Goal: Task Accomplishment & Management: Manage account settings

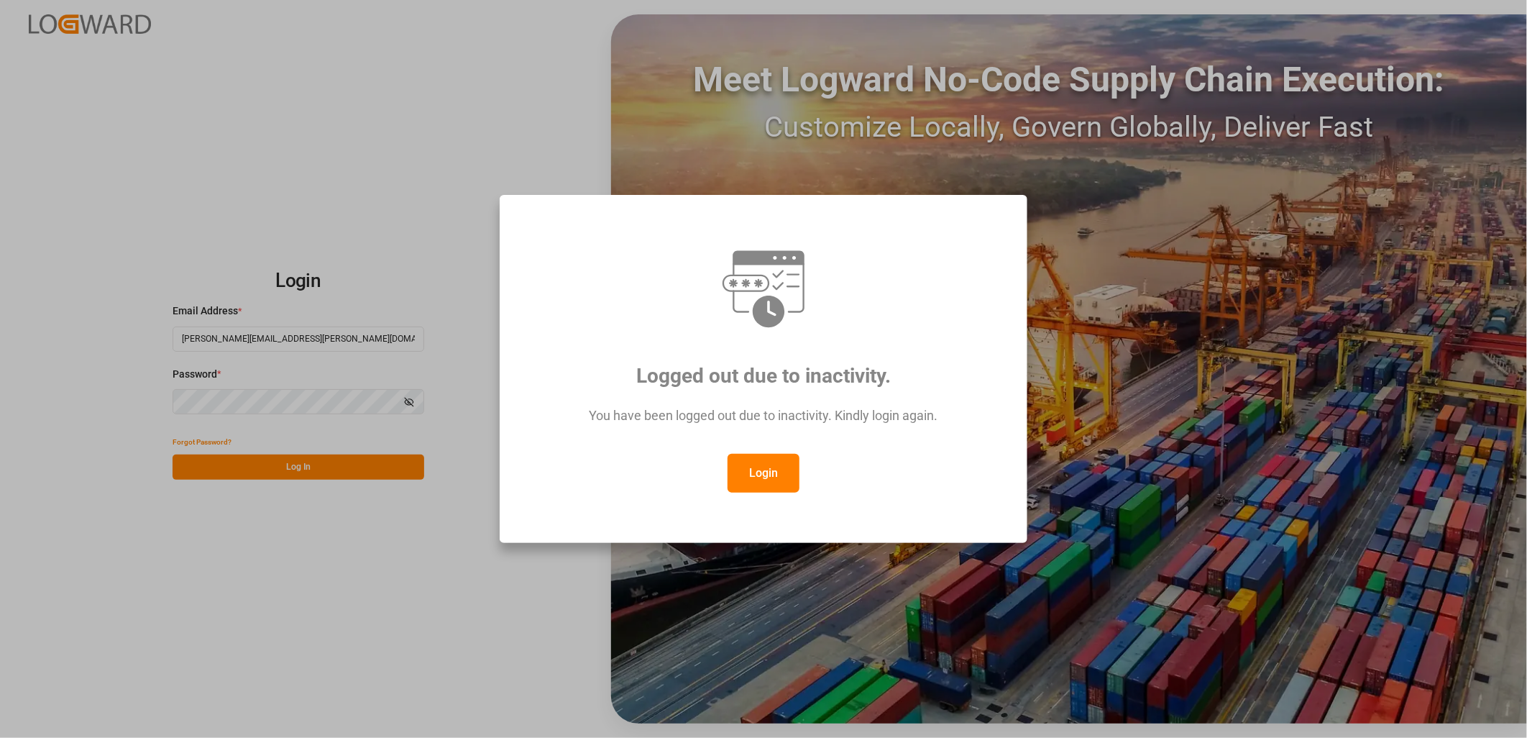
click at [759, 473] on button "Login" at bounding box center [764, 473] width 72 height 39
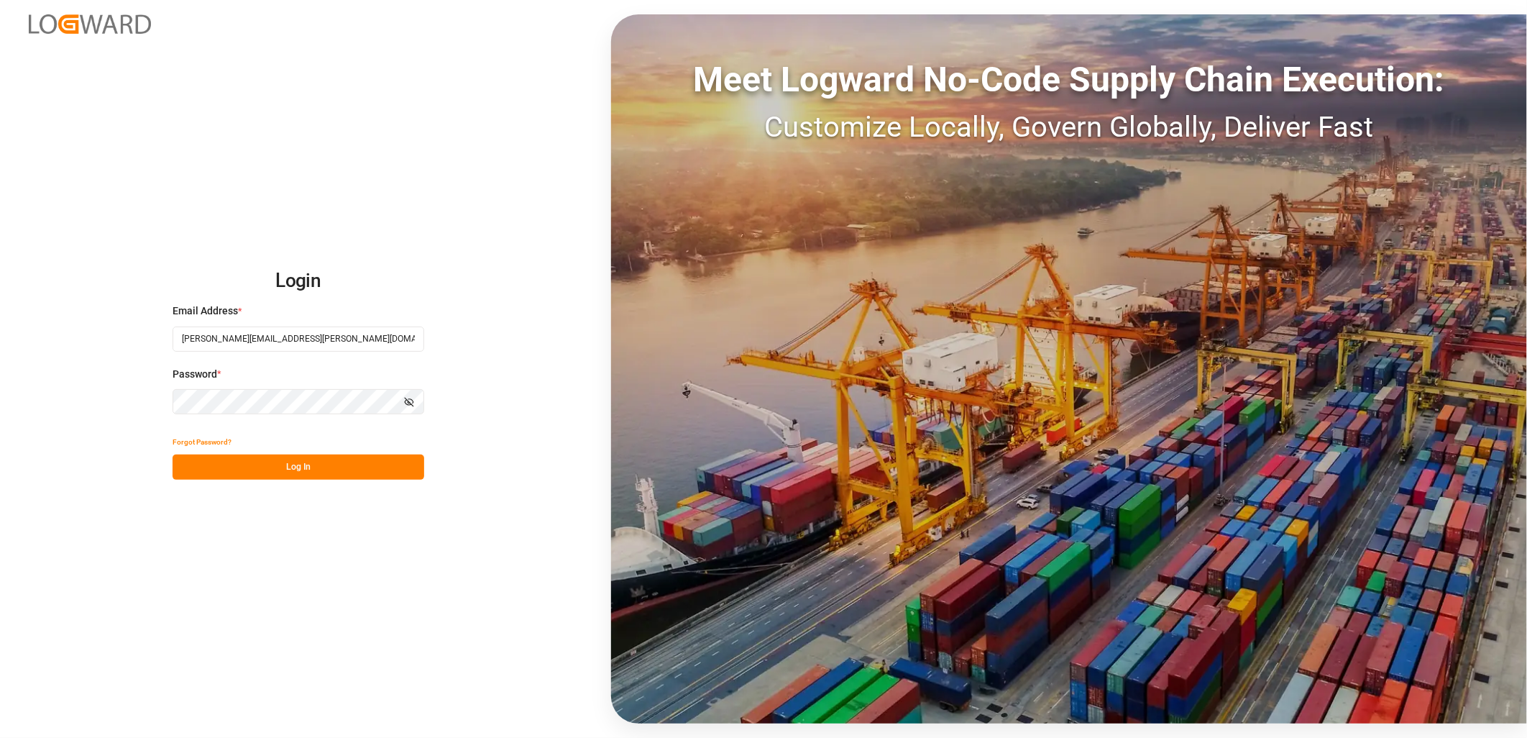
click at [267, 469] on button "Log In" at bounding box center [299, 466] width 252 height 25
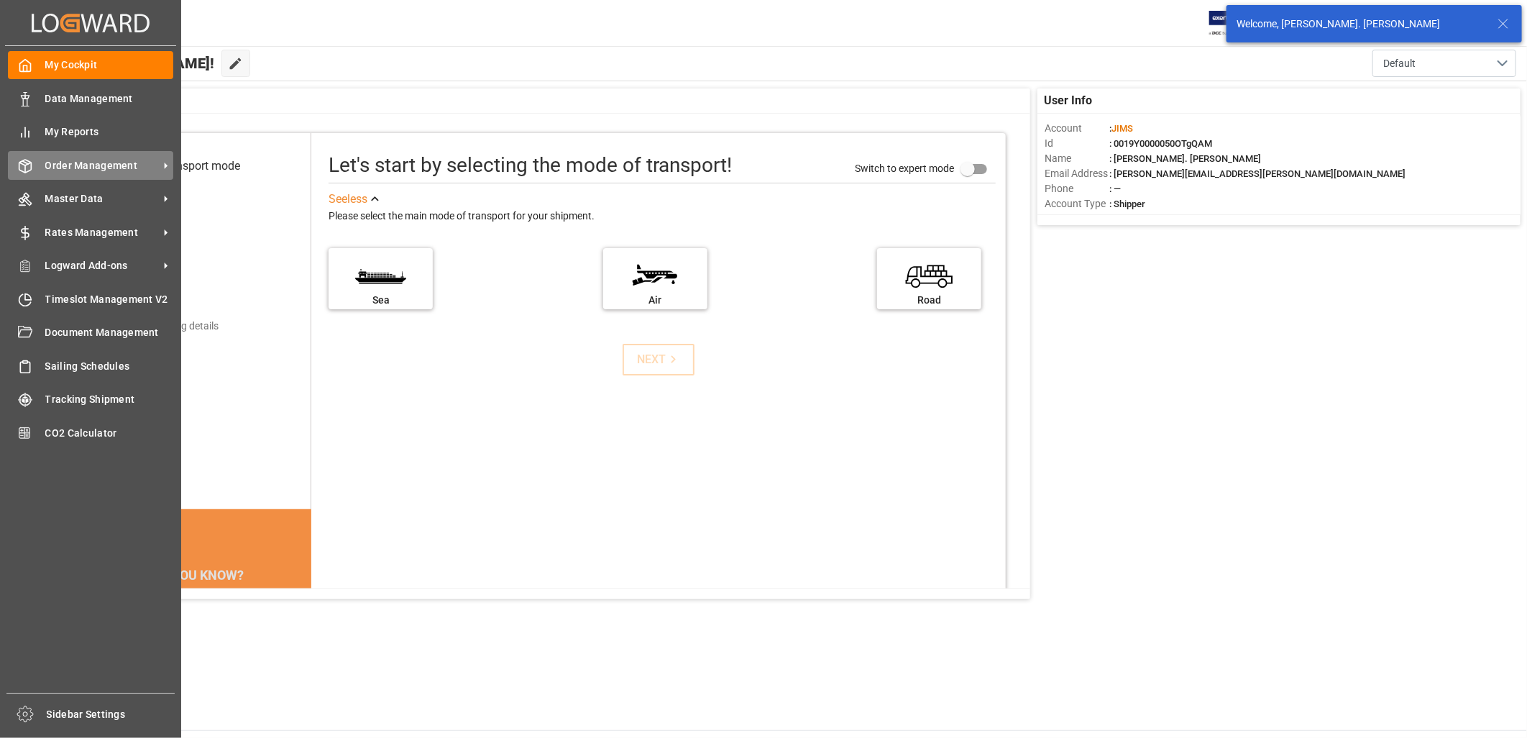
click at [70, 162] on span "Order Management" at bounding box center [102, 165] width 114 height 15
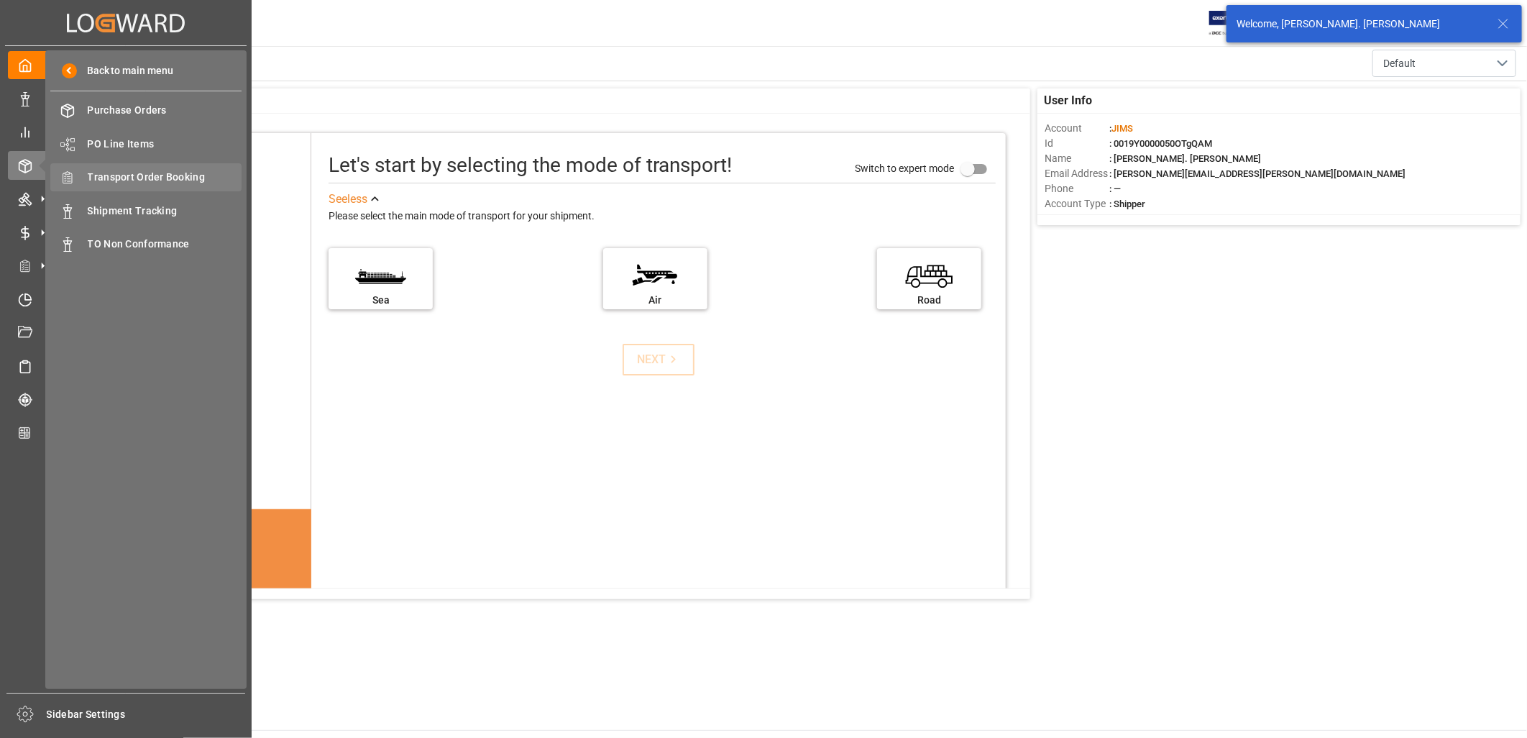
click at [165, 173] on span "Transport Order Booking" at bounding box center [165, 177] width 155 height 15
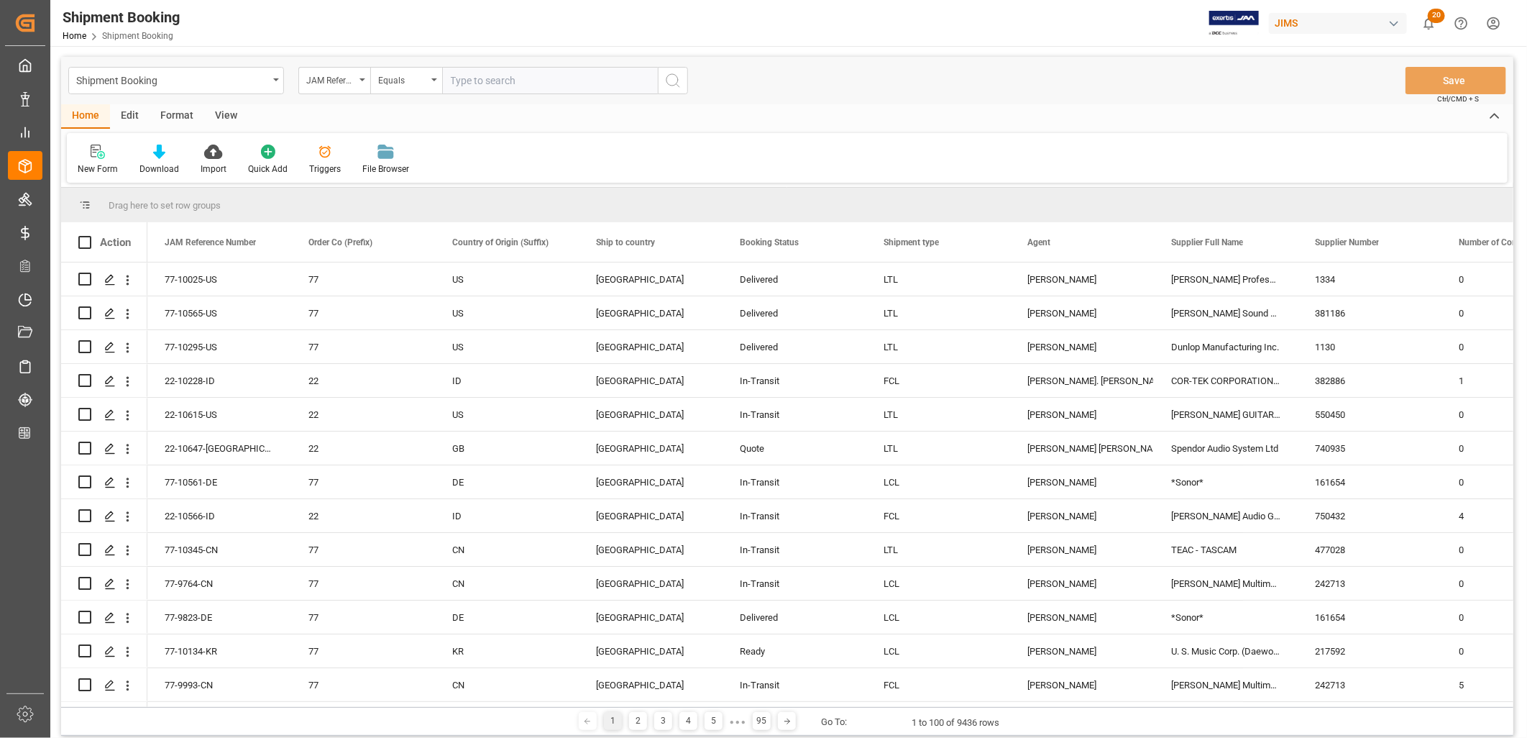
click at [460, 70] on input "text" at bounding box center [550, 80] width 216 height 27
type input "22-10228-ID"
click at [670, 79] on icon "search button" at bounding box center [672, 80] width 17 height 17
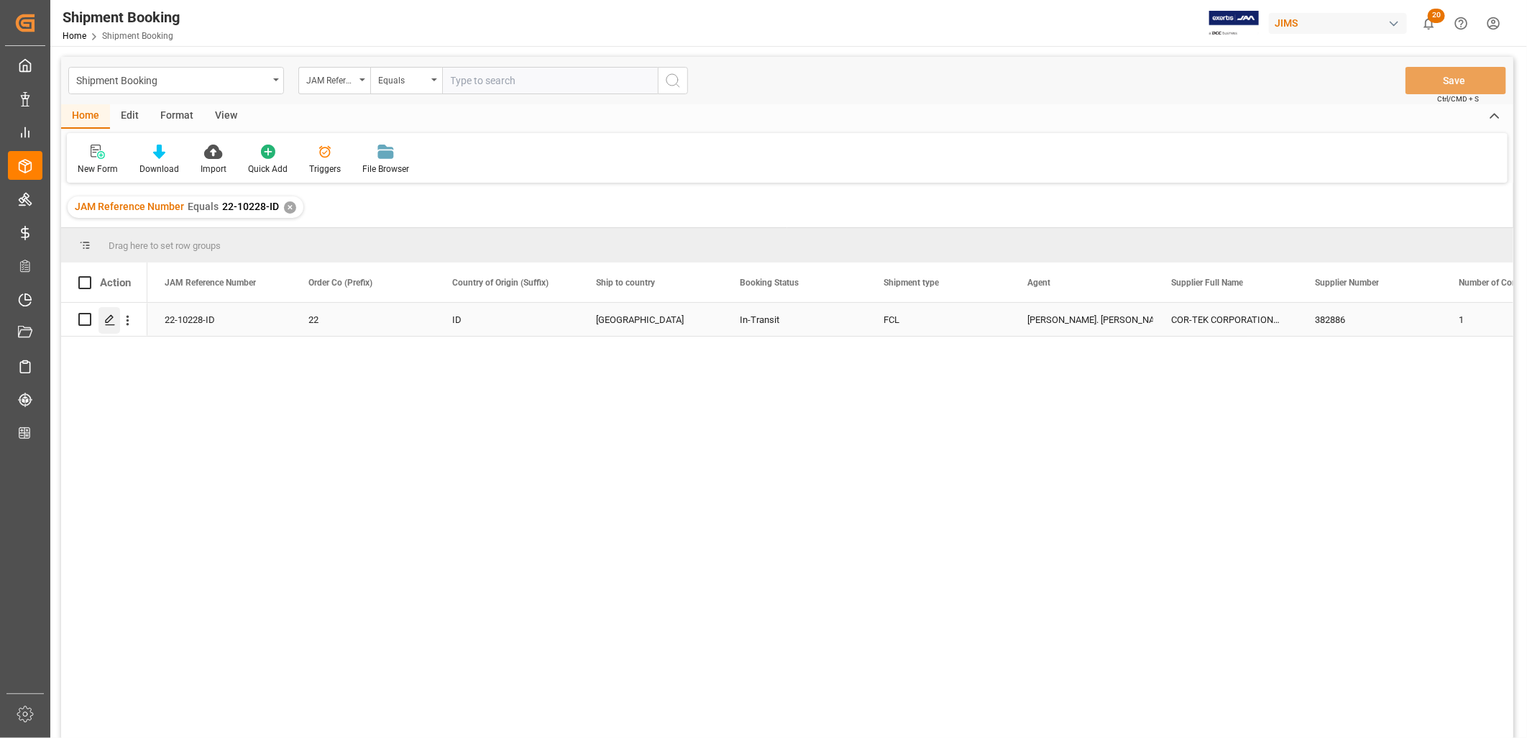
click at [109, 314] on icon "Press SPACE to select this row." at bounding box center [110, 320] width 12 height 12
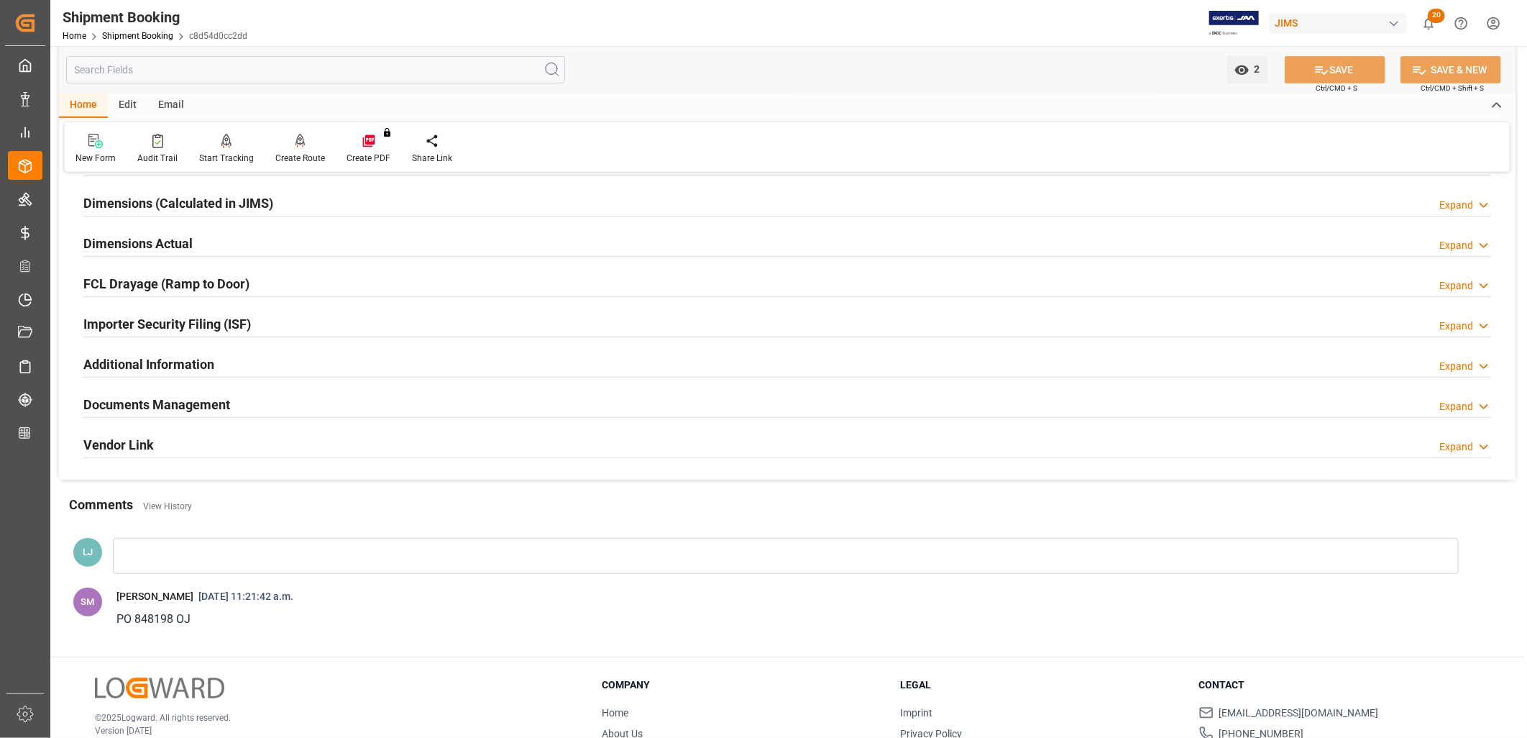
scroll to position [319, 0]
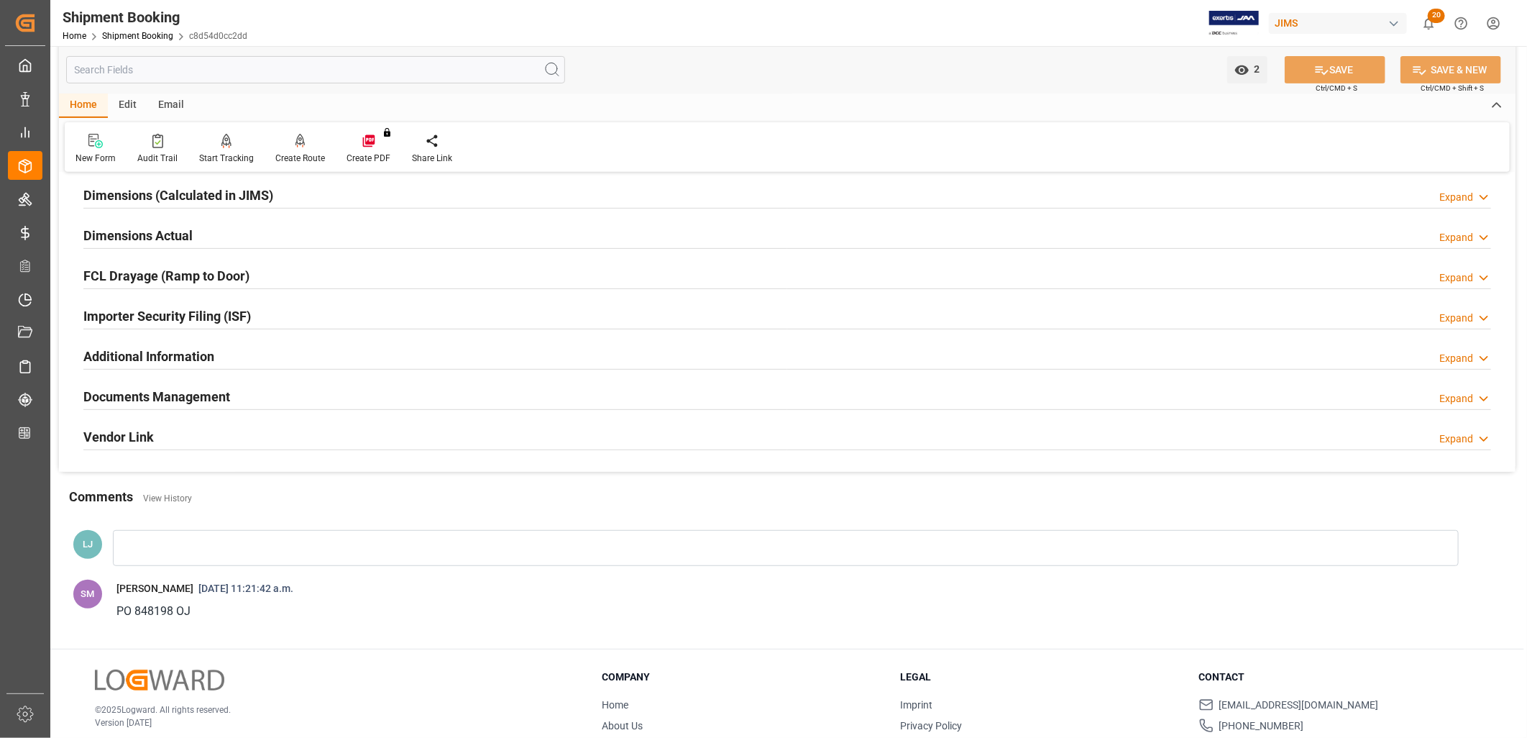
click at [202, 392] on h2 "Documents Management" at bounding box center [156, 396] width 147 height 19
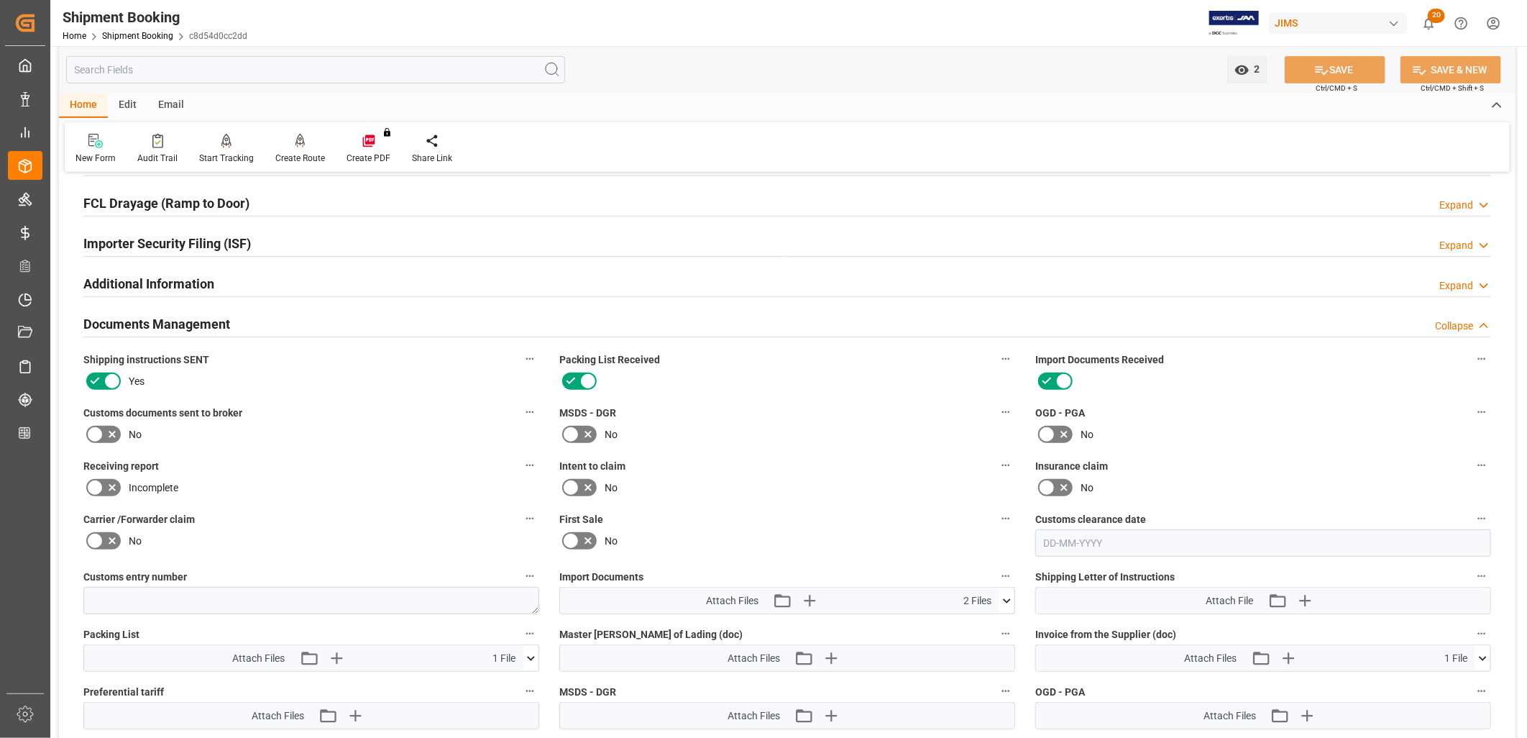
scroll to position [559, 0]
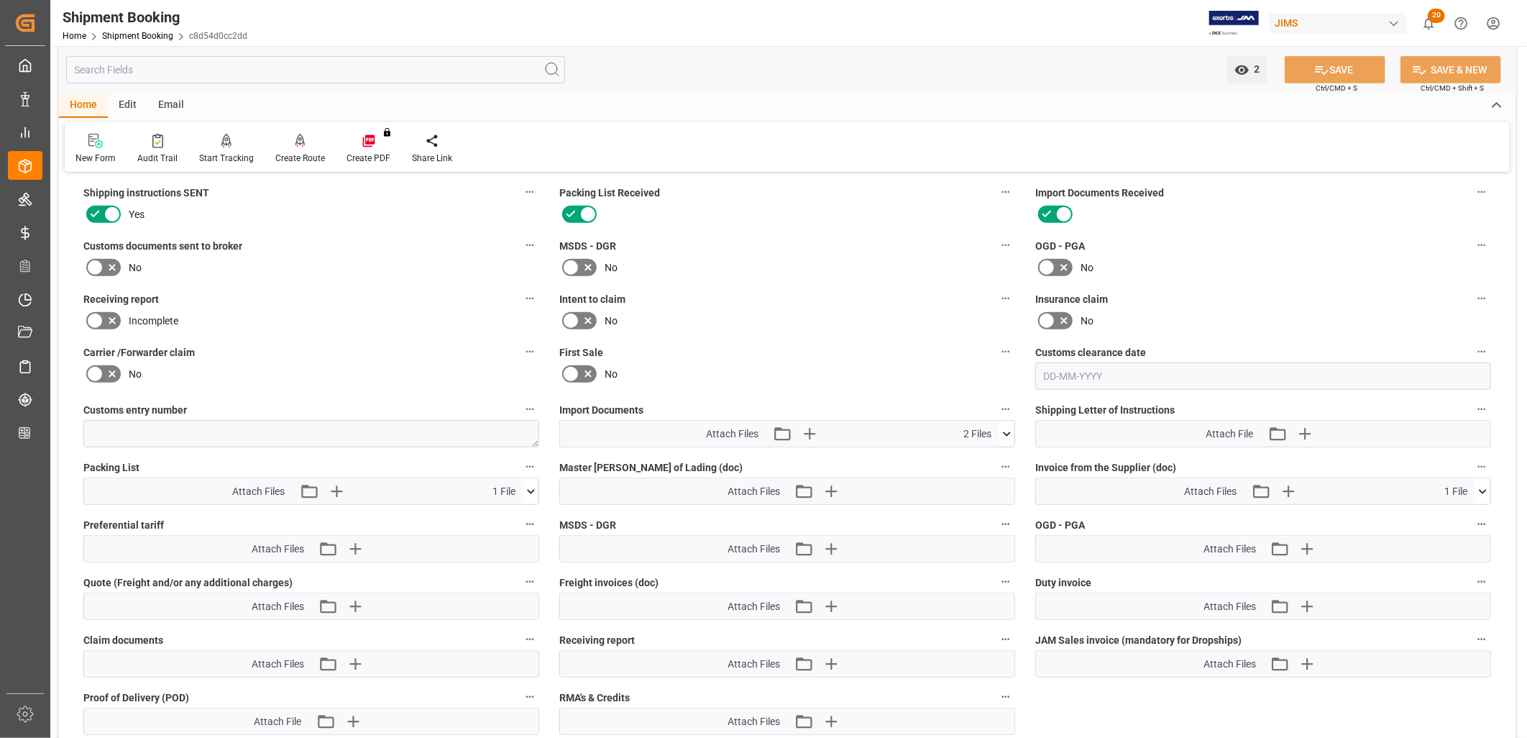
click at [1004, 429] on icon at bounding box center [1006, 433] width 15 height 15
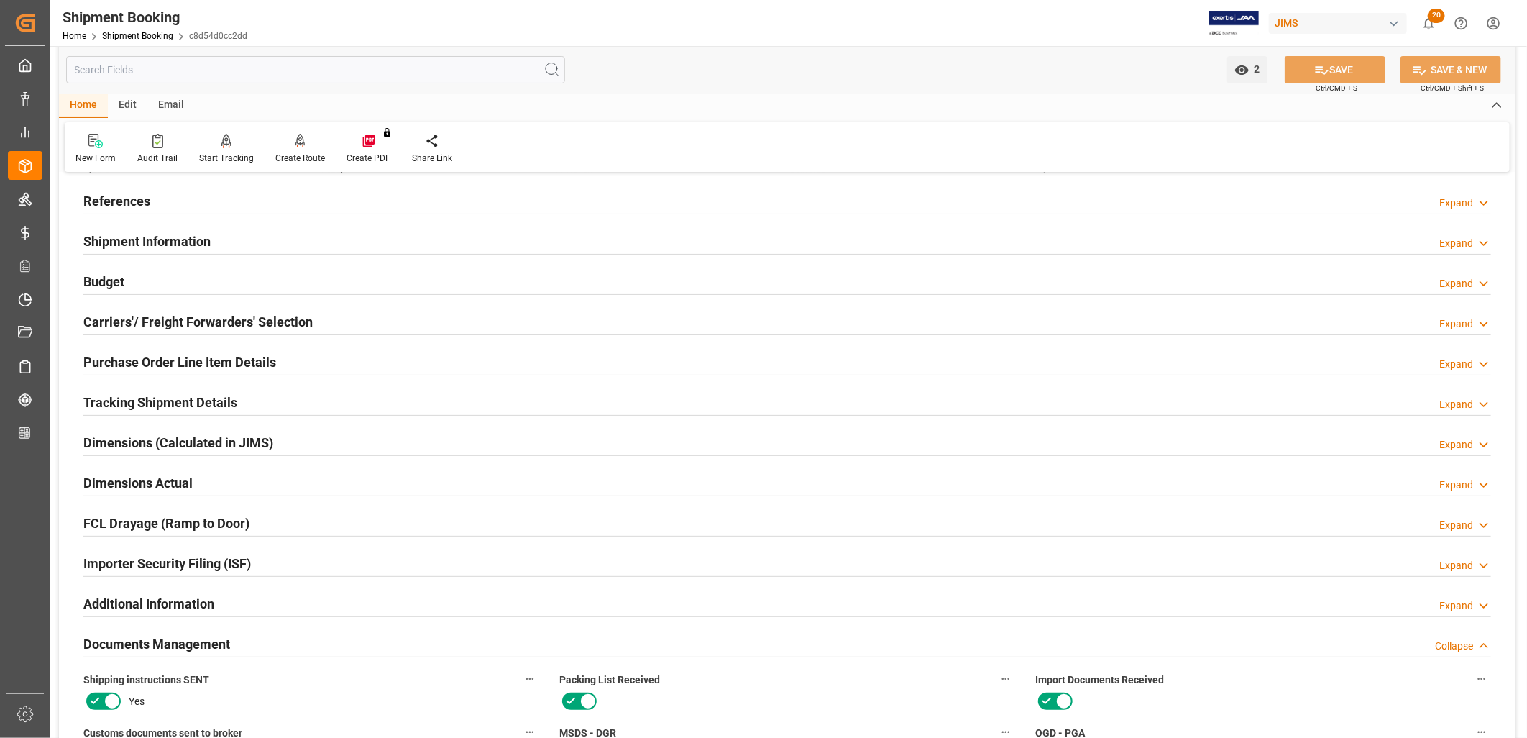
scroll to position [0, 0]
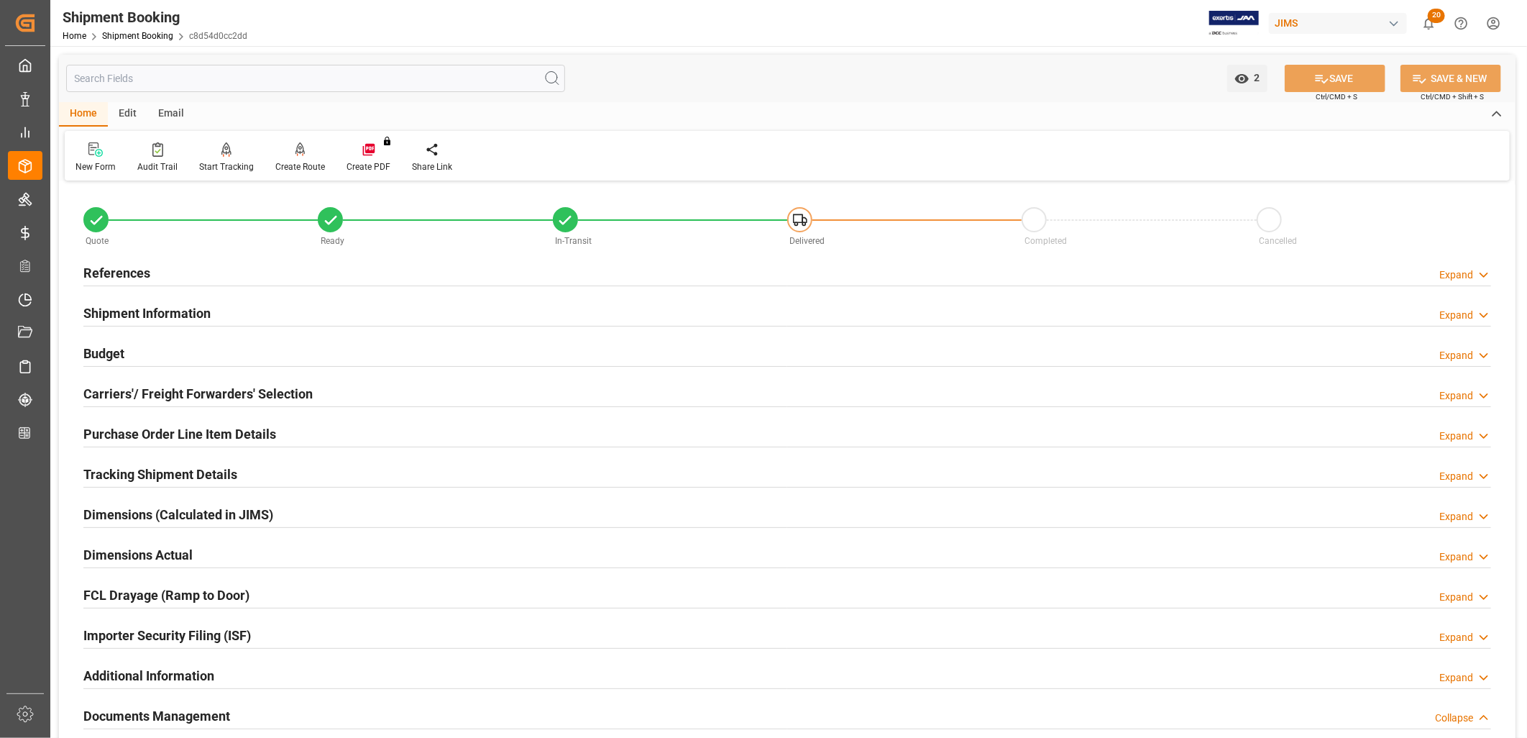
click at [121, 270] on h2 "References" at bounding box center [116, 272] width 67 height 19
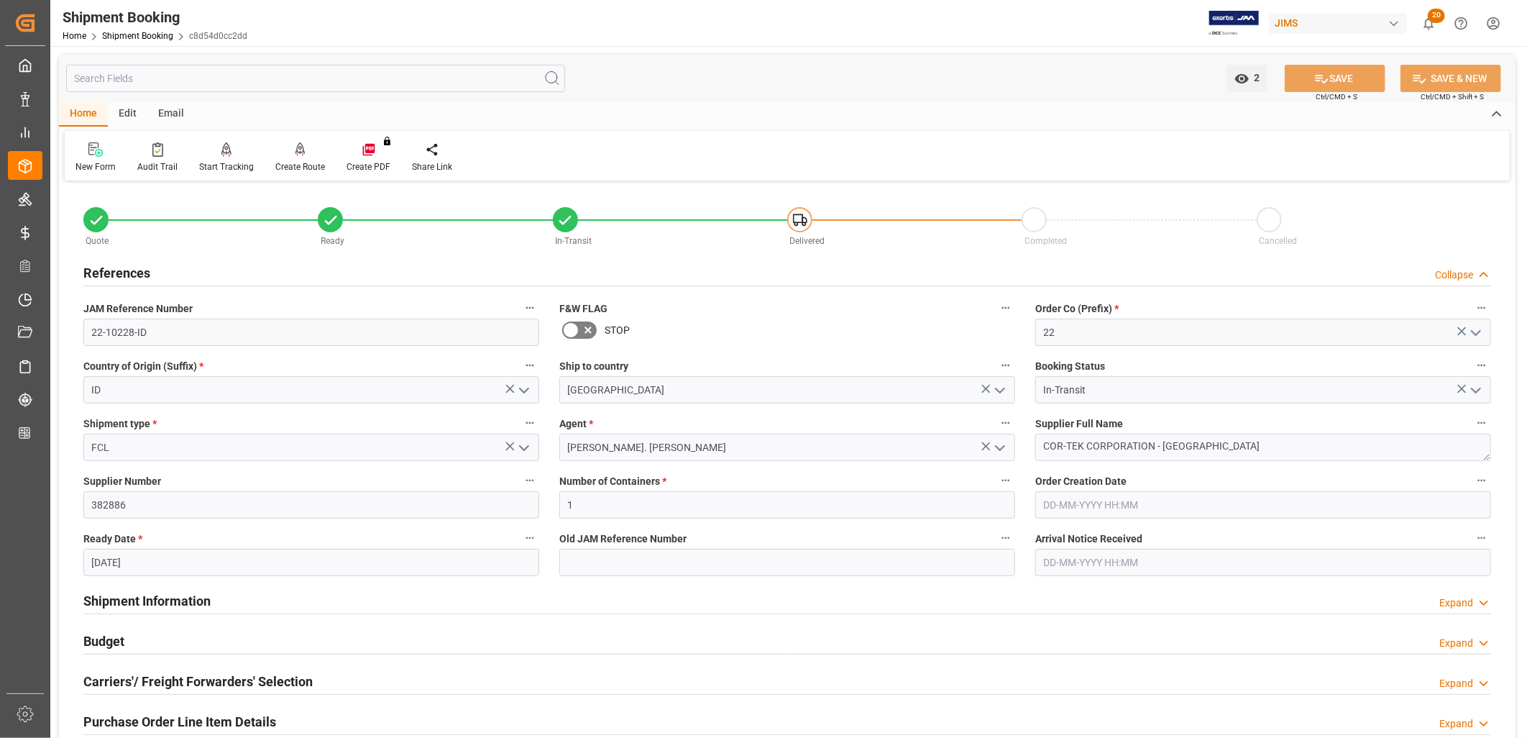
click at [570, 324] on icon at bounding box center [570, 329] width 17 height 17
click at [0, 0] on input "checkbox" at bounding box center [0, 0] width 0 height 0
click at [1365, 74] on button "SAVE" at bounding box center [1335, 78] width 101 height 27
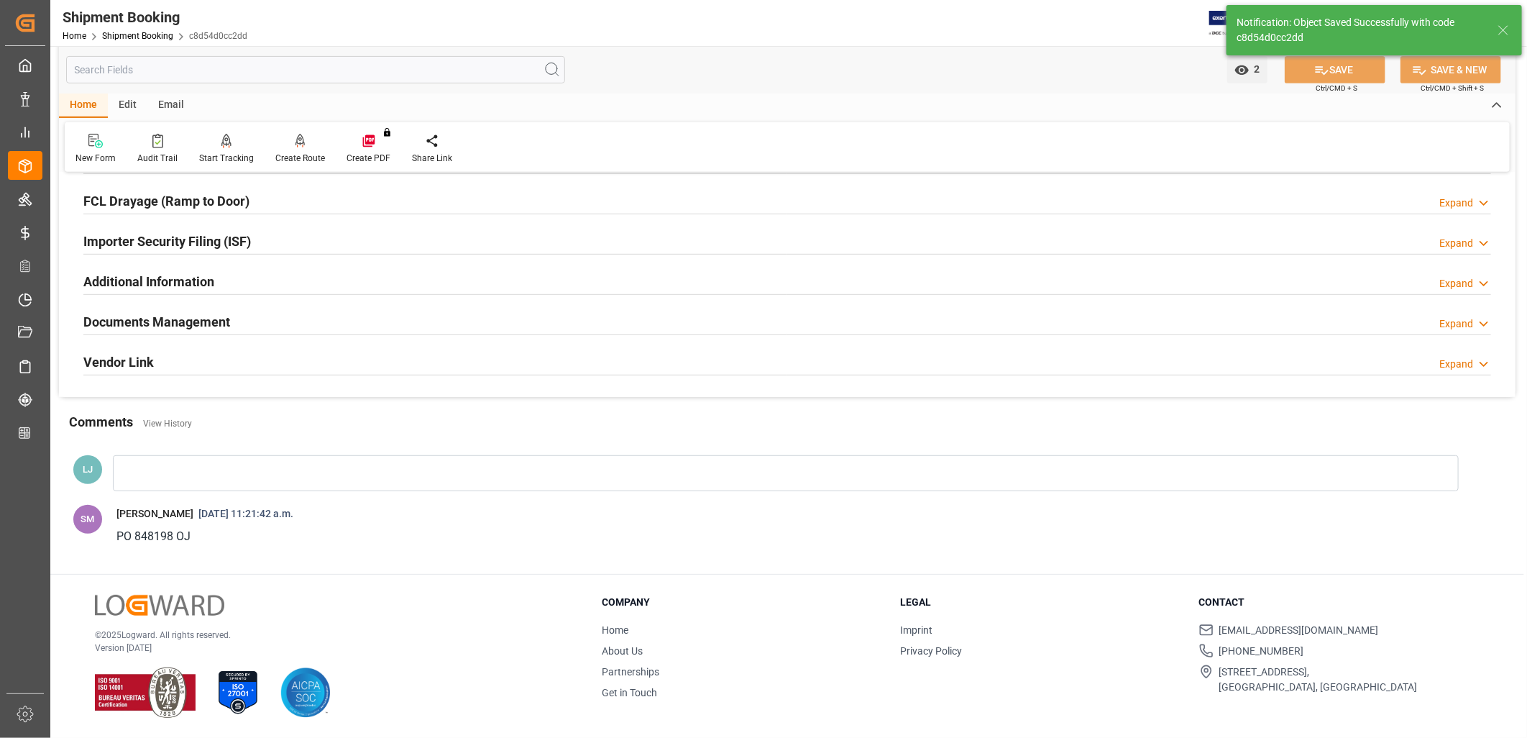
scroll to position [191, 0]
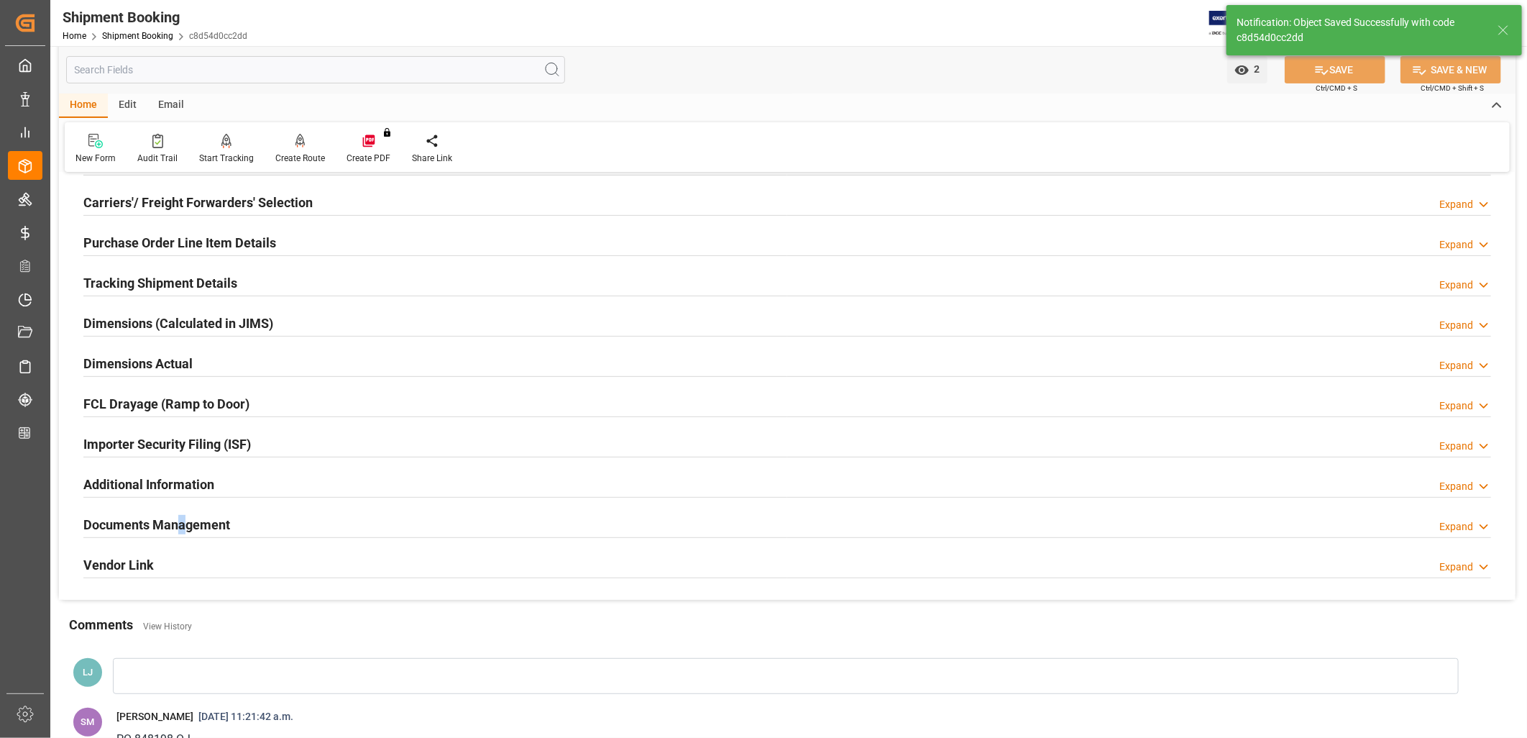
click at [182, 523] on h2 "Documents Management" at bounding box center [156, 524] width 147 height 19
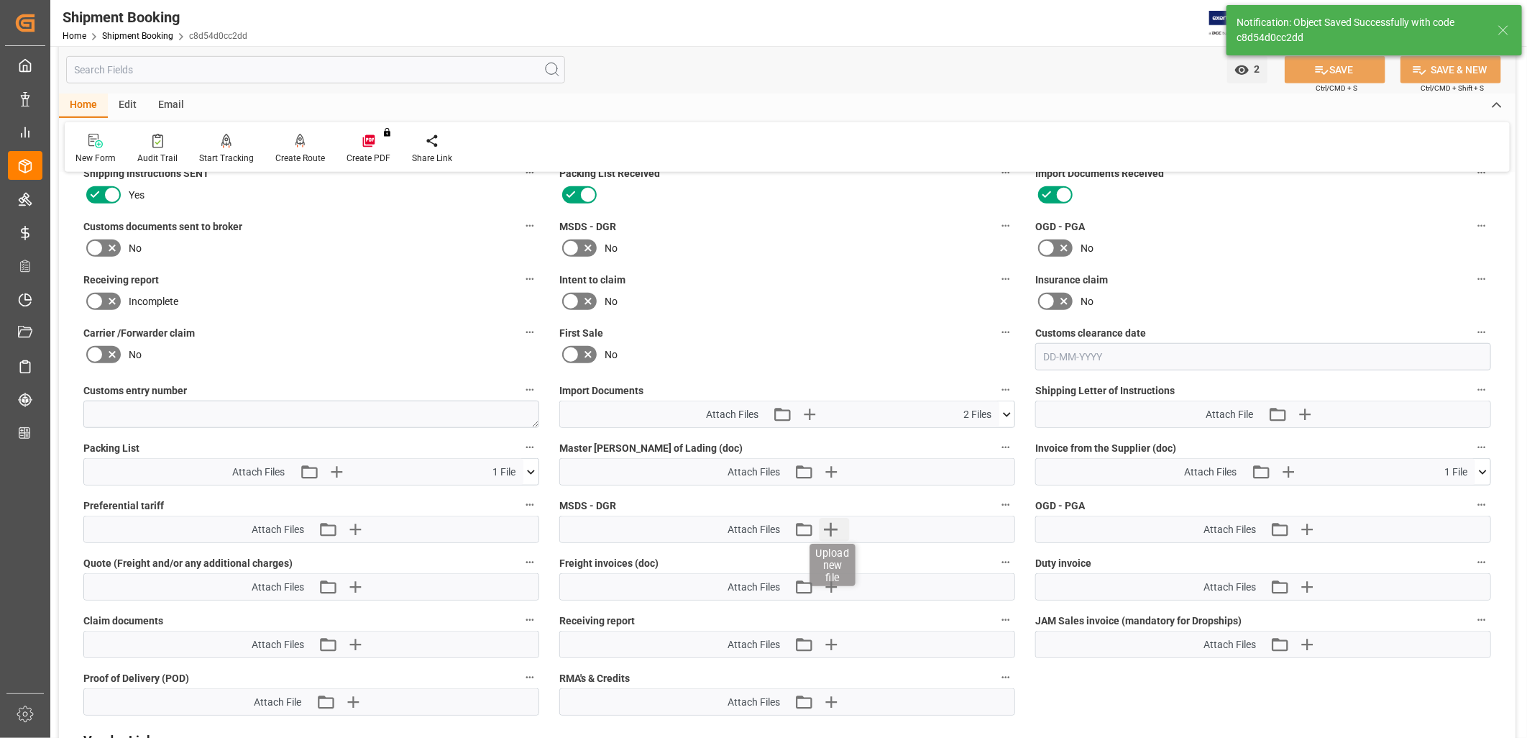
scroll to position [591, 0]
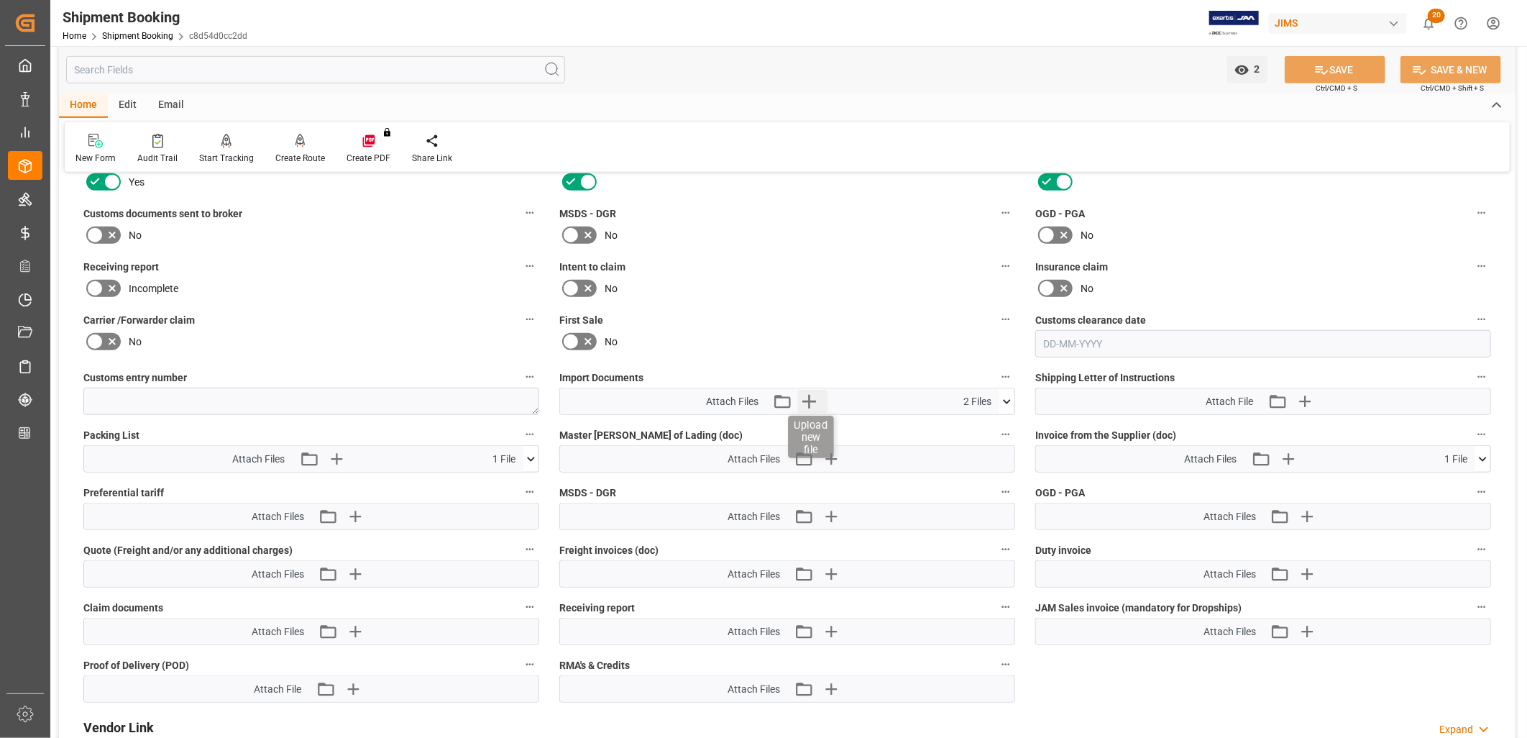
click at [809, 397] on icon "button" at bounding box center [809, 402] width 14 height 14
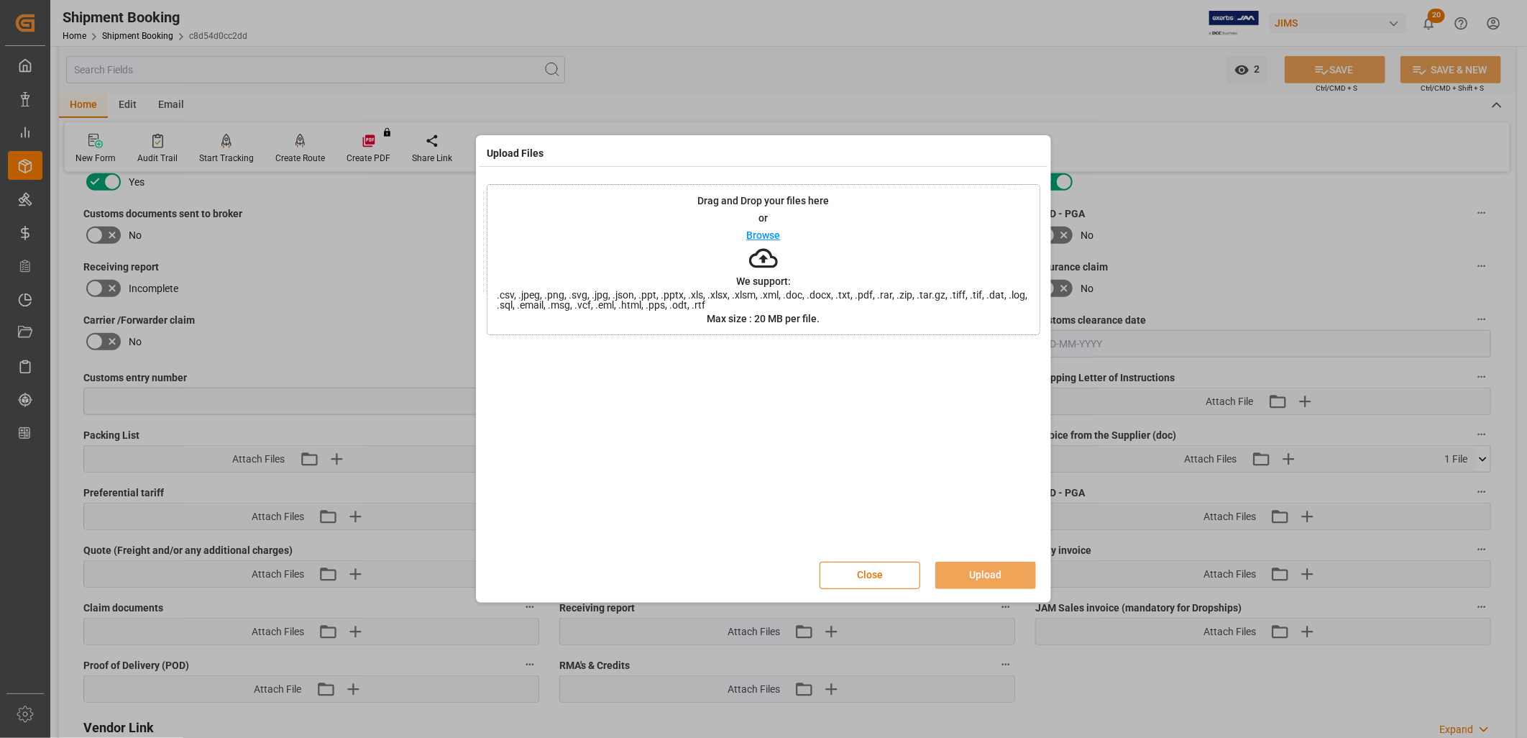
click at [769, 234] on p "Browse" at bounding box center [764, 235] width 34 height 10
click at [772, 238] on p "Browse" at bounding box center [764, 235] width 34 height 10
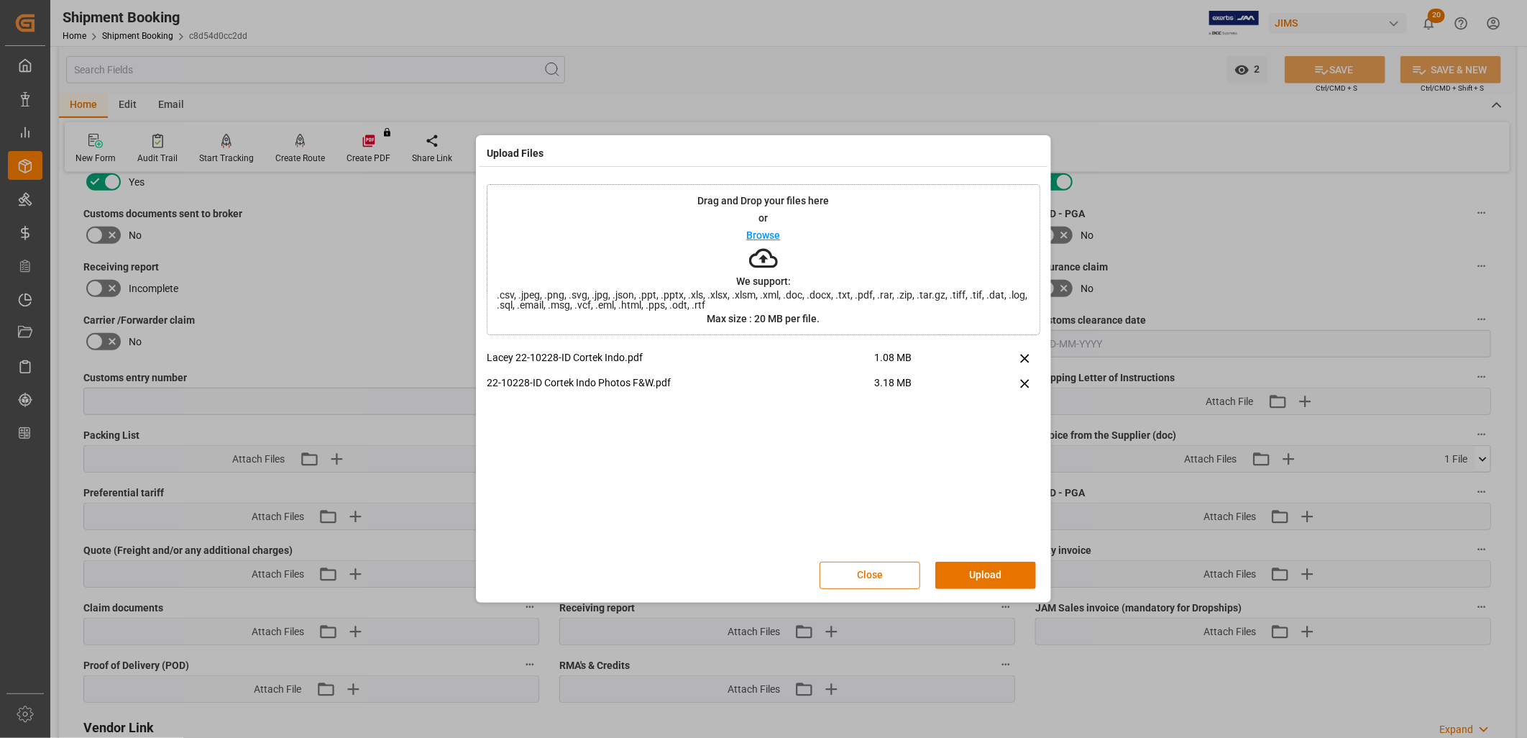
click at [779, 234] on p "Browse" at bounding box center [764, 235] width 34 height 10
click at [764, 232] on p "Browse" at bounding box center [764, 235] width 34 height 10
click at [774, 235] on p "Browse" at bounding box center [764, 235] width 34 height 10
click at [988, 568] on button "Upload" at bounding box center [985, 575] width 101 height 27
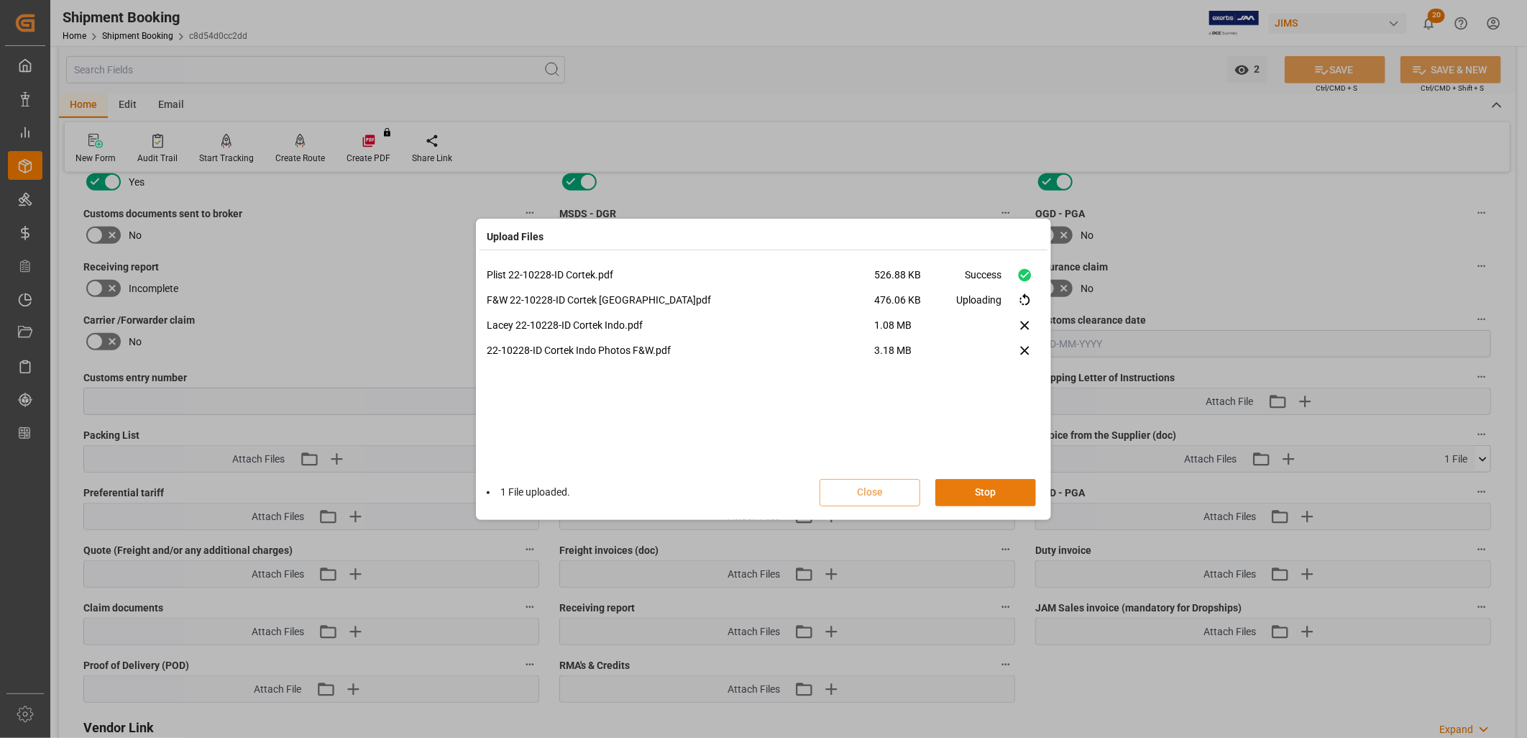
click at [982, 487] on button "Stop" at bounding box center [985, 492] width 101 height 27
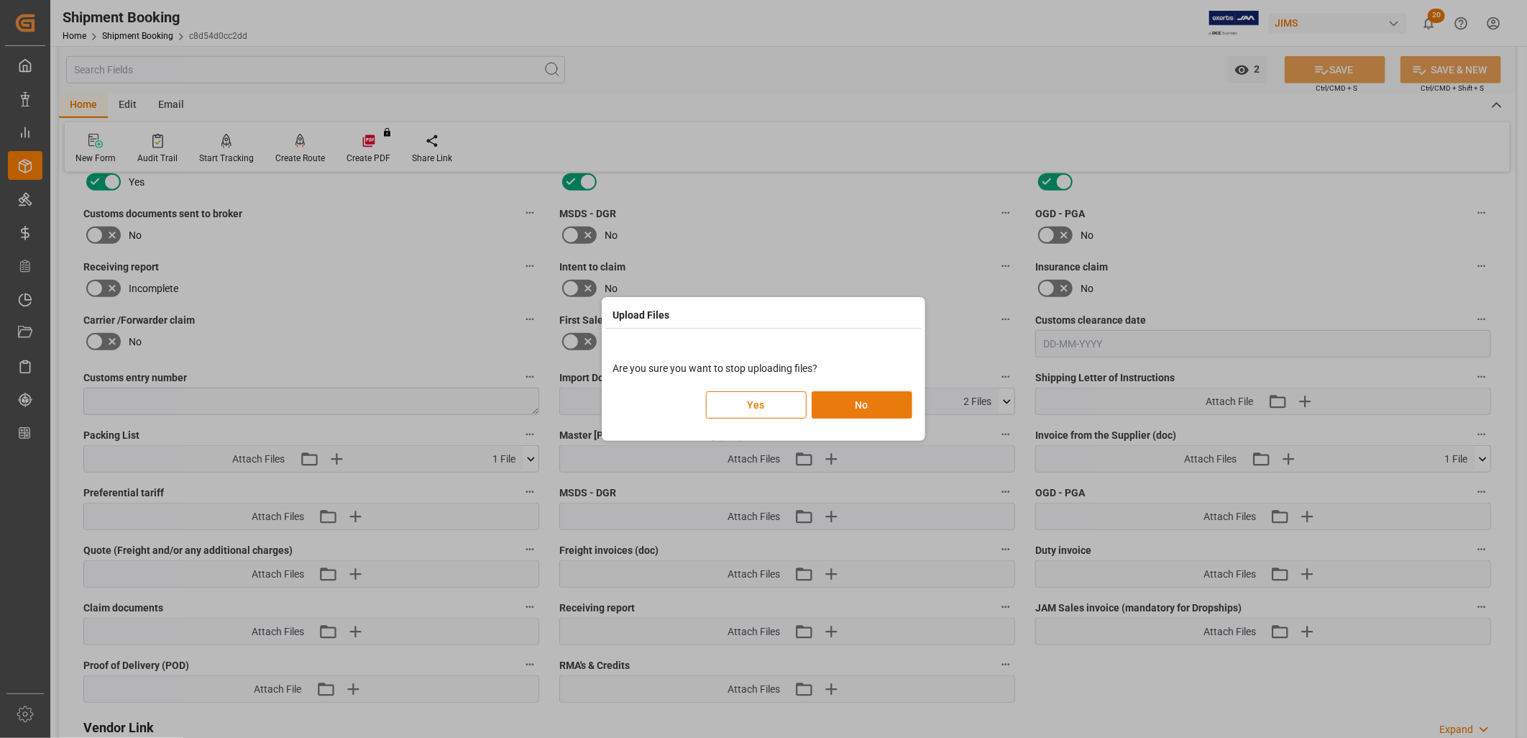
click at [856, 399] on button "No" at bounding box center [862, 404] width 101 height 27
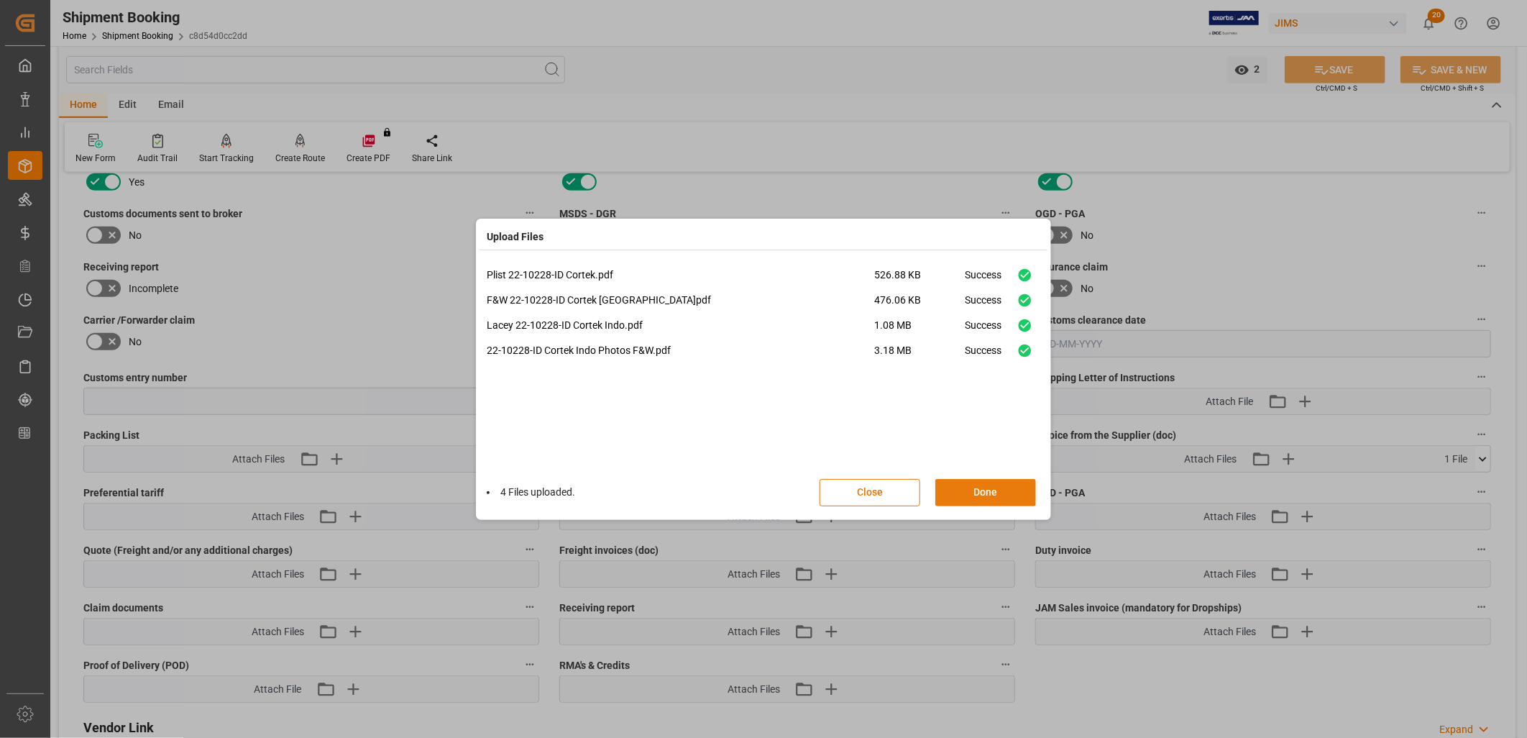
click at [986, 490] on button "Done" at bounding box center [985, 492] width 101 height 27
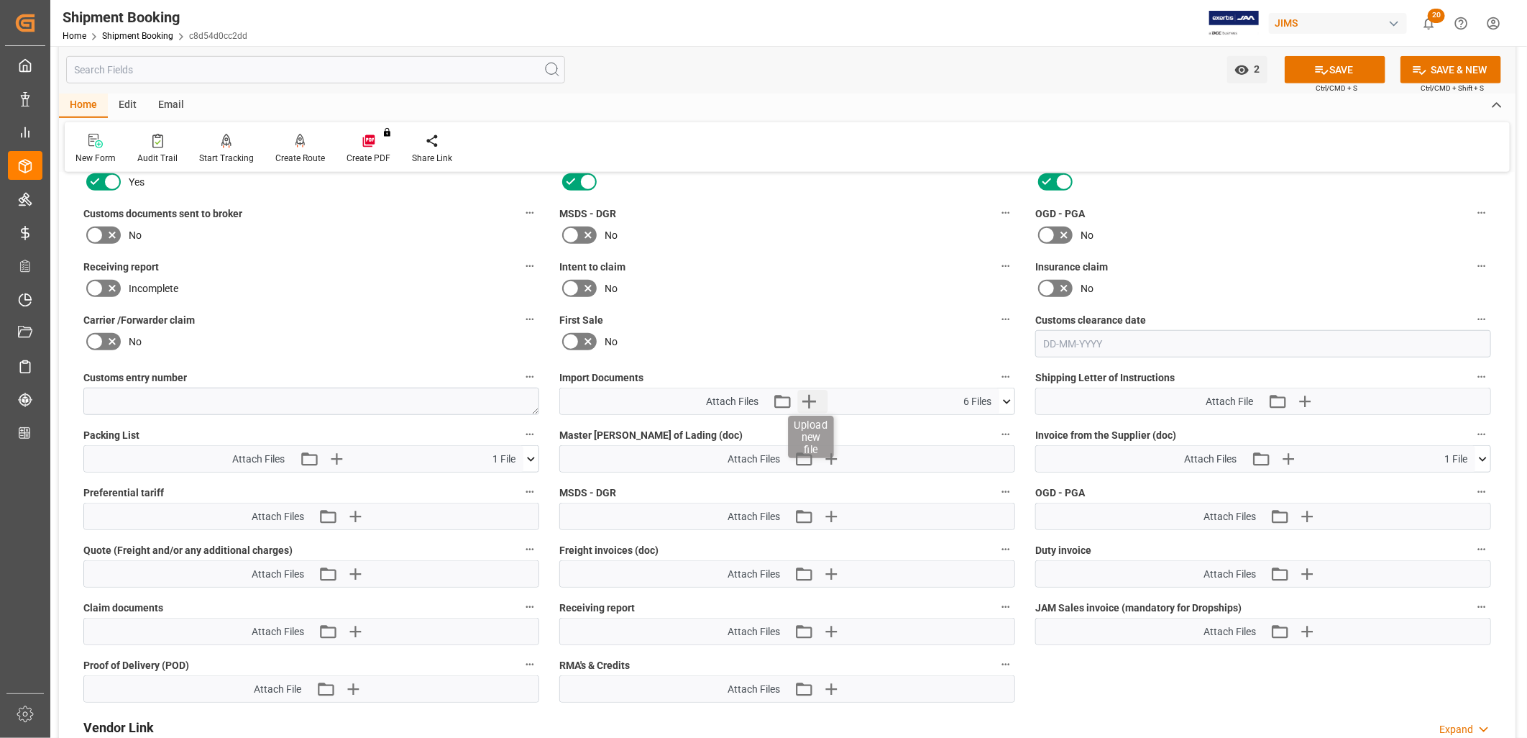
click at [811, 398] on icon "button" at bounding box center [809, 402] width 14 height 14
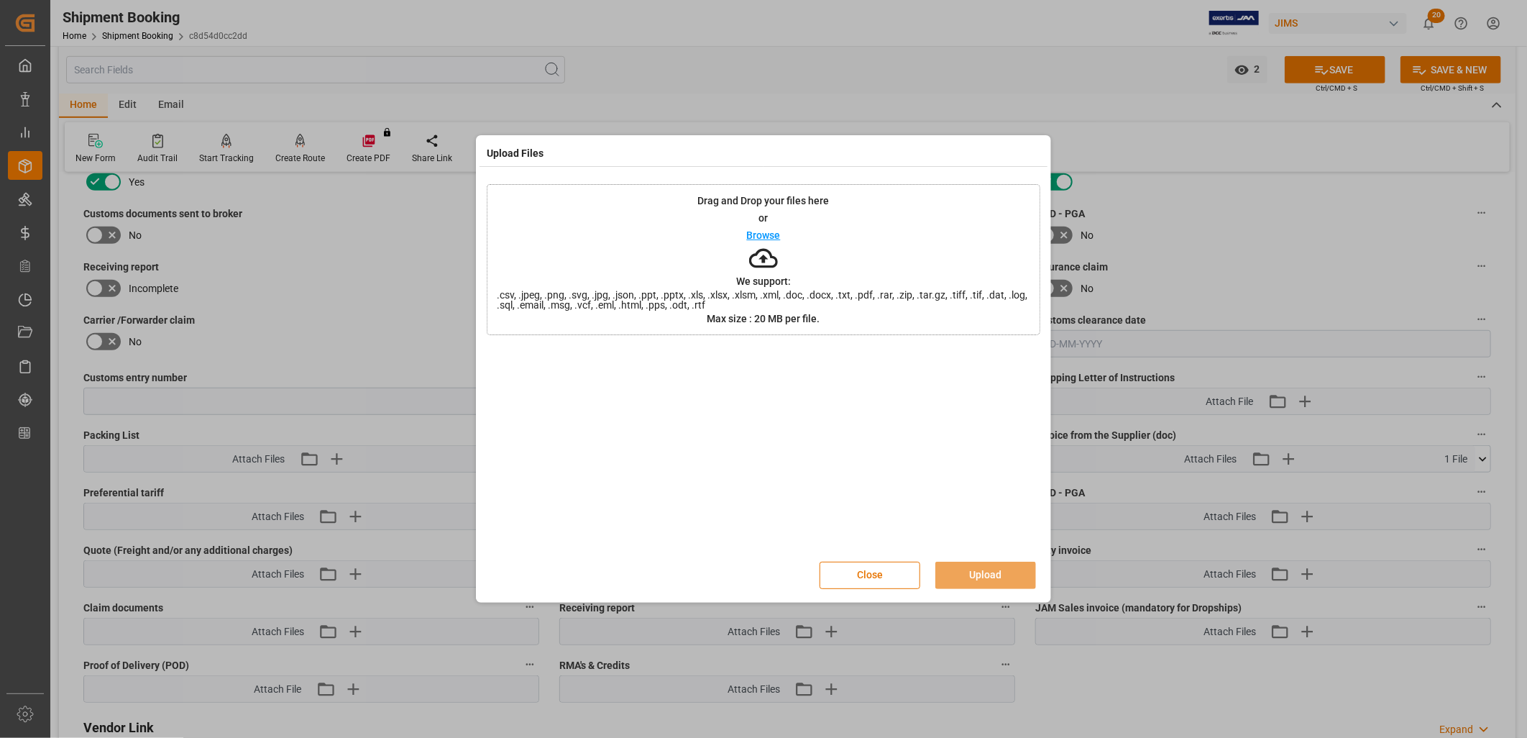
click at [760, 233] on p "Browse" at bounding box center [764, 235] width 34 height 10
click at [974, 580] on button "Upload" at bounding box center [985, 575] width 101 height 27
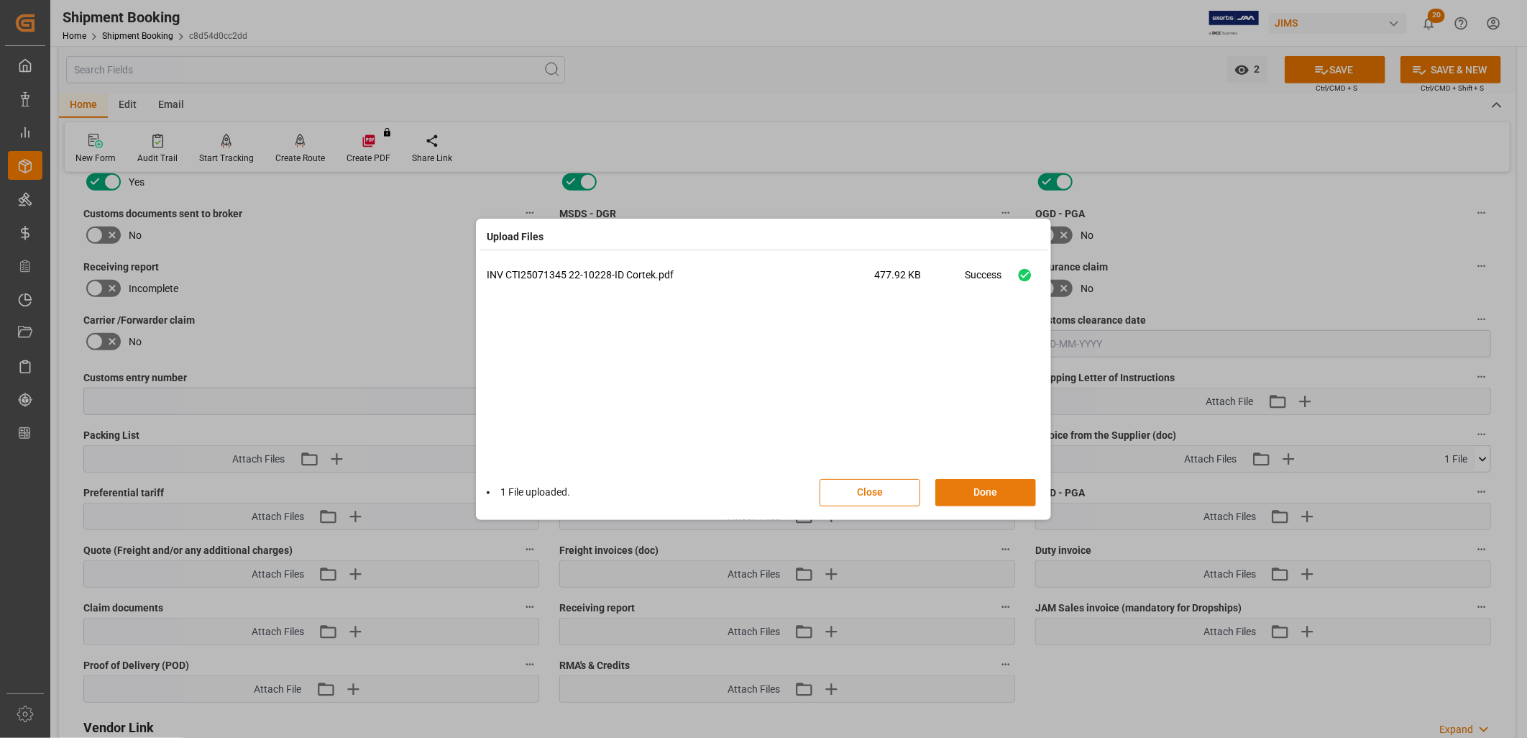
click at [1002, 490] on button "Done" at bounding box center [985, 492] width 101 height 27
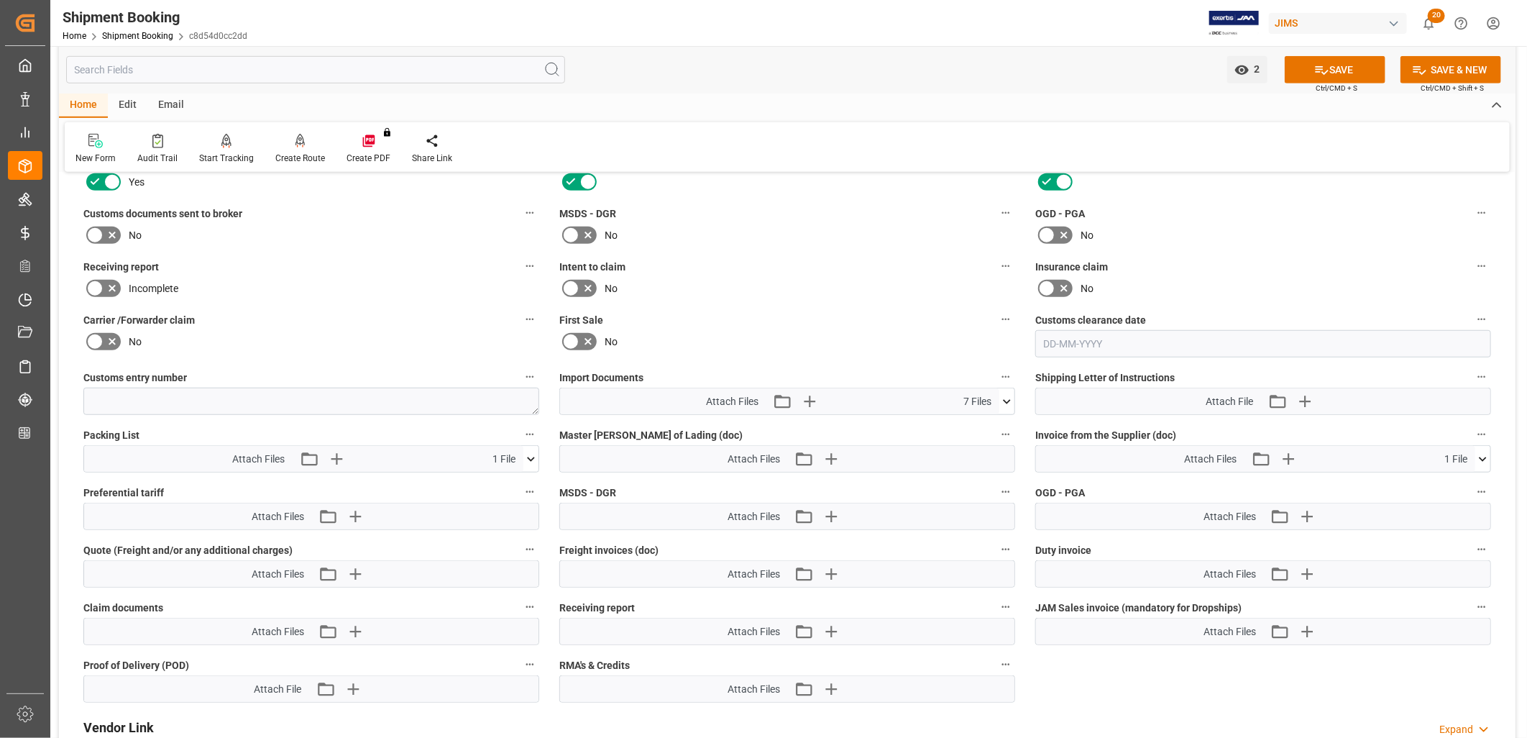
click at [1007, 395] on icon at bounding box center [1006, 401] width 15 height 15
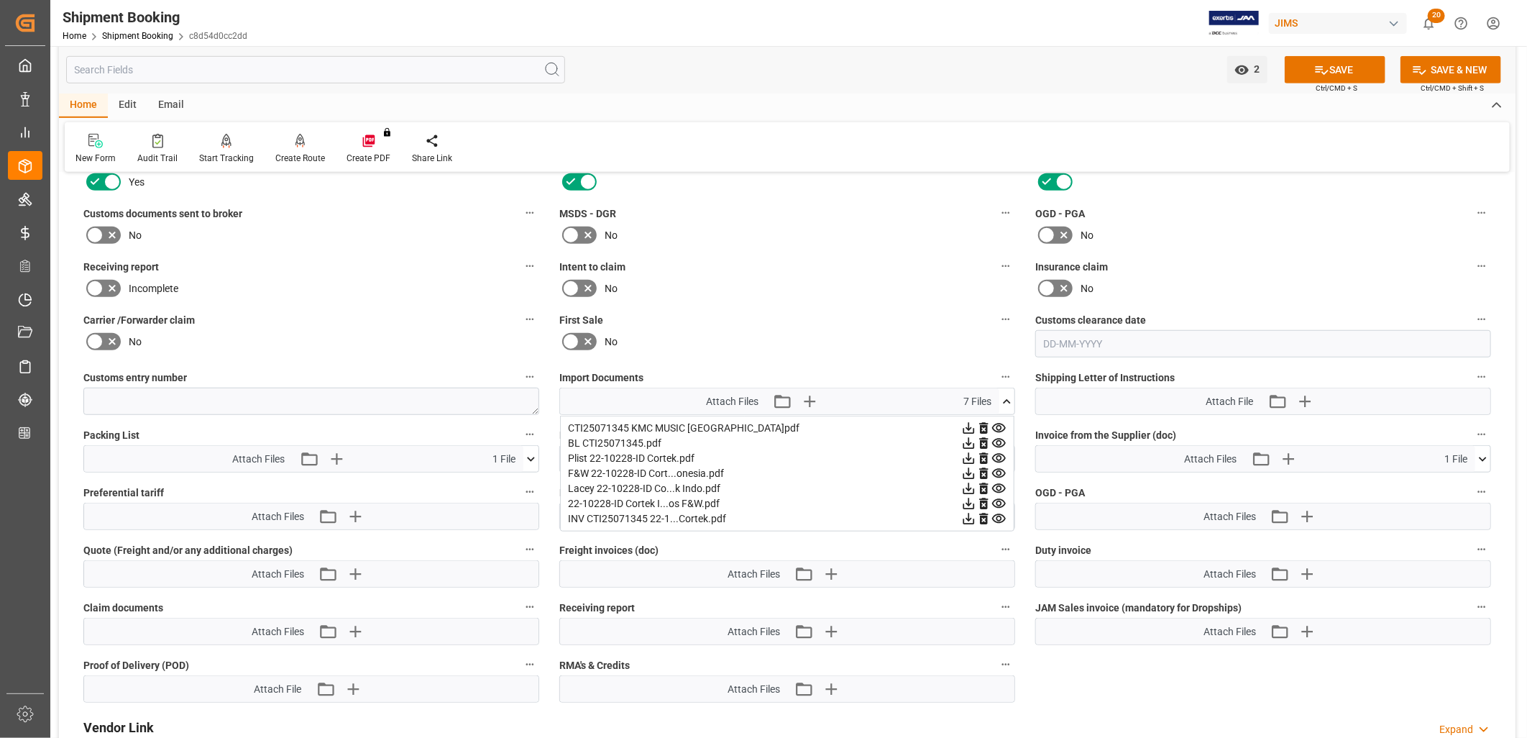
click at [1007, 400] on icon at bounding box center [1006, 401] width 15 height 15
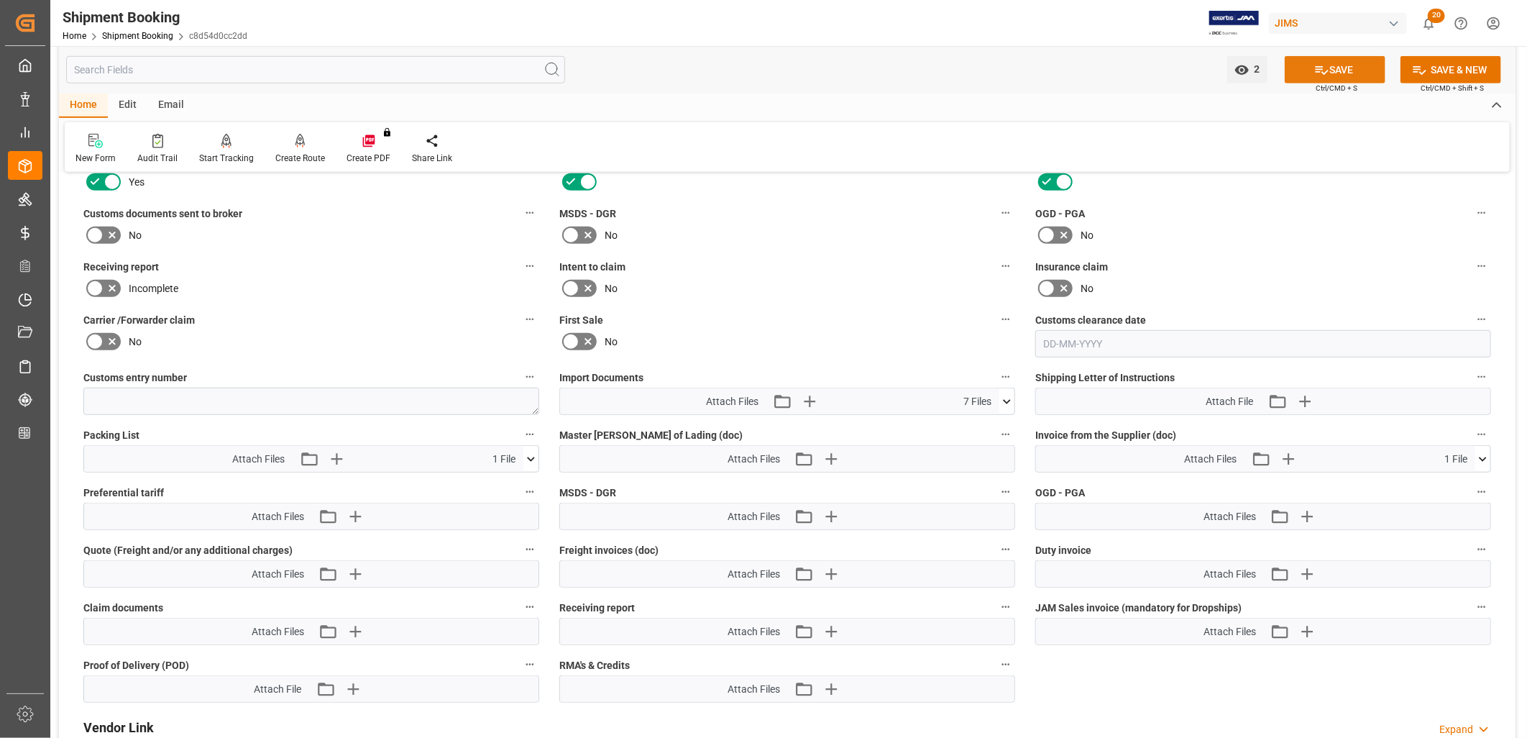
click at [1348, 69] on button "SAVE" at bounding box center [1335, 69] width 101 height 27
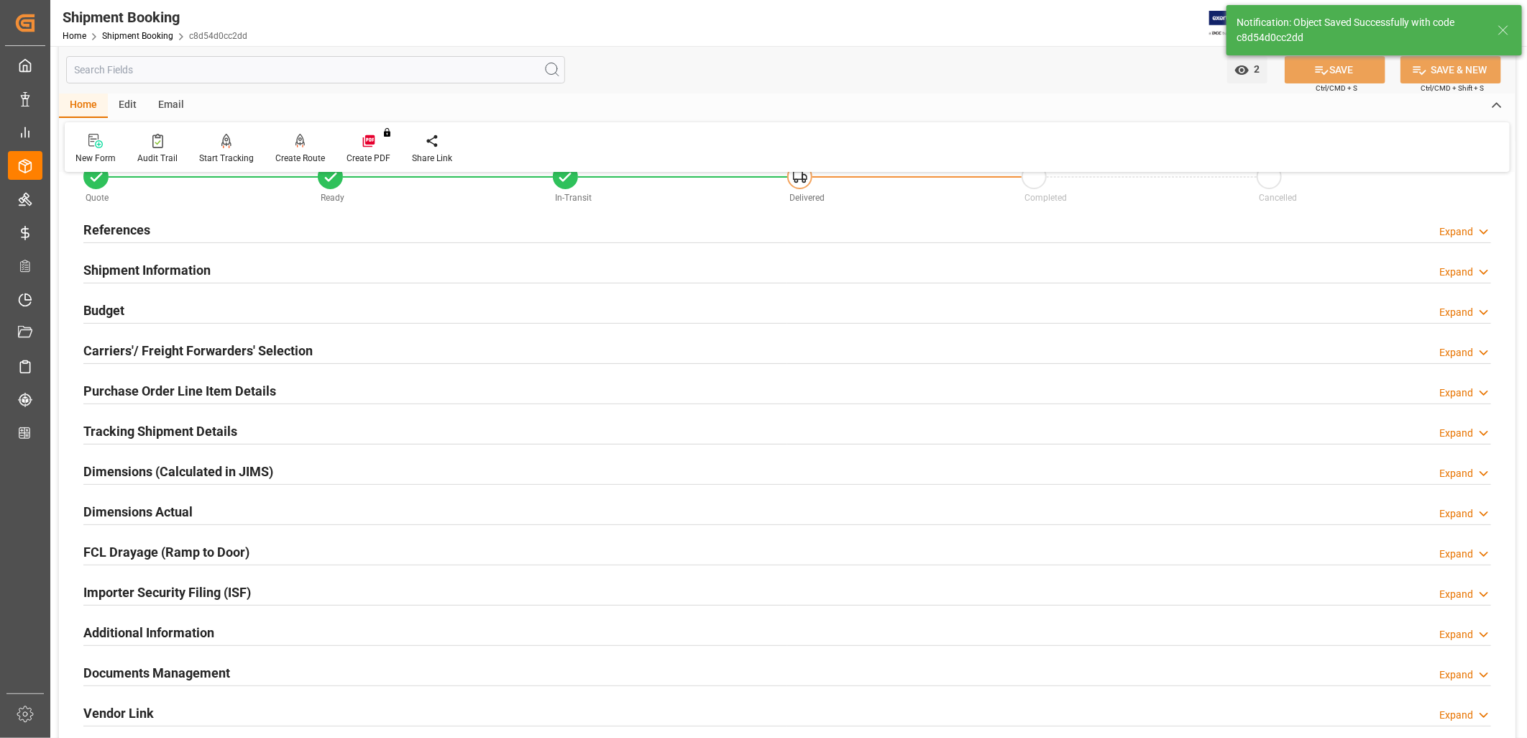
scroll to position [0, 0]
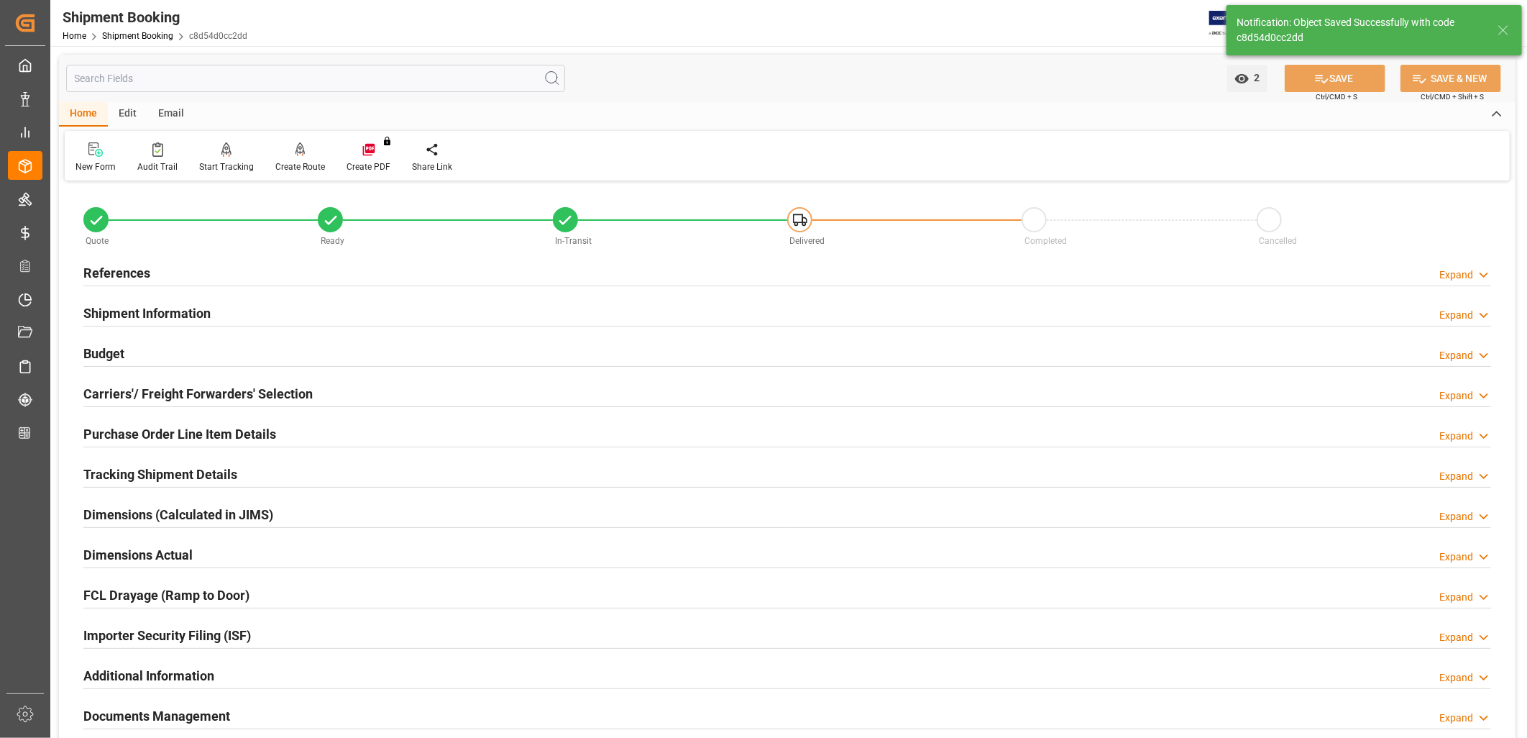
click at [145, 433] on h2 "Purchase Order Line Item Details" at bounding box center [179, 433] width 193 height 19
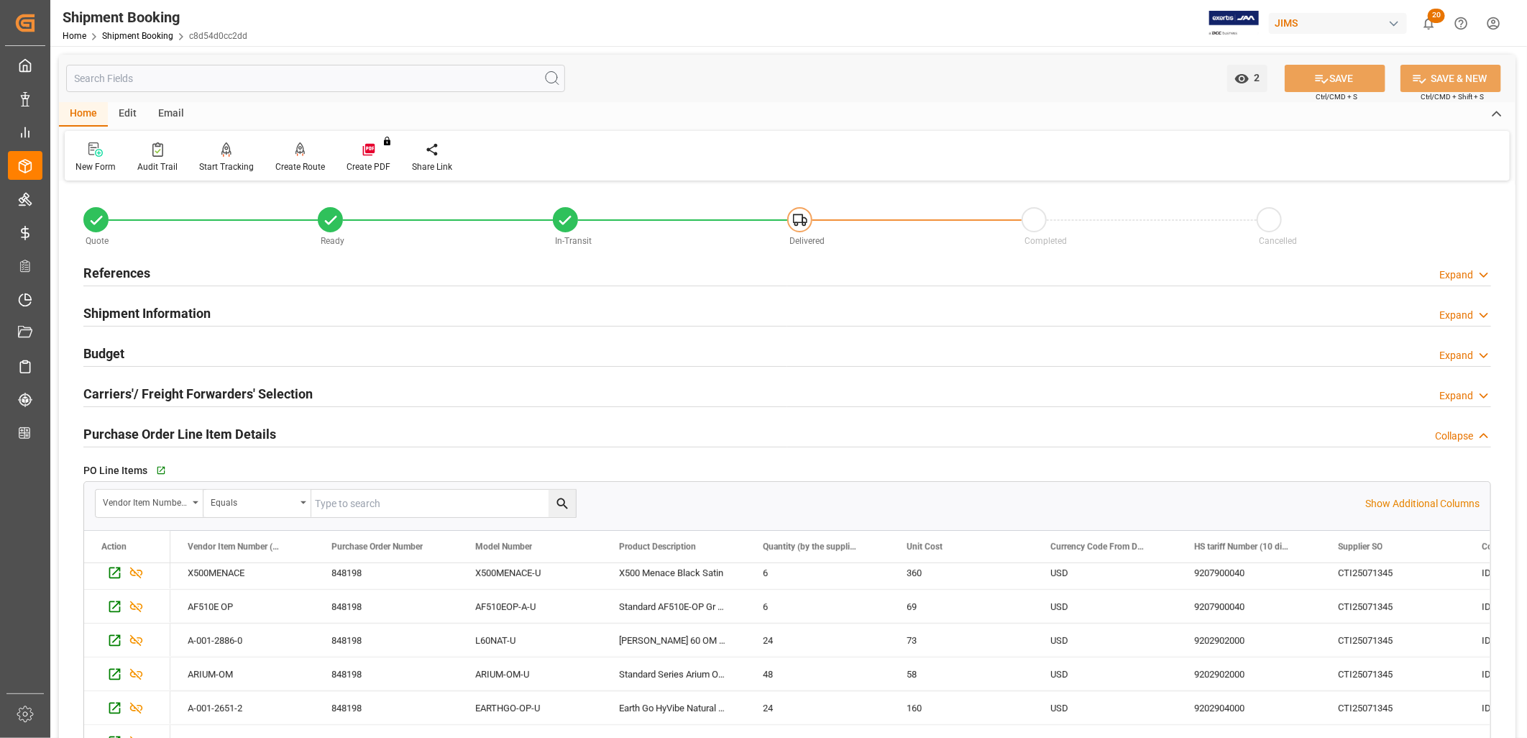
click at [162, 311] on h2 "Shipment Information" at bounding box center [146, 312] width 127 height 19
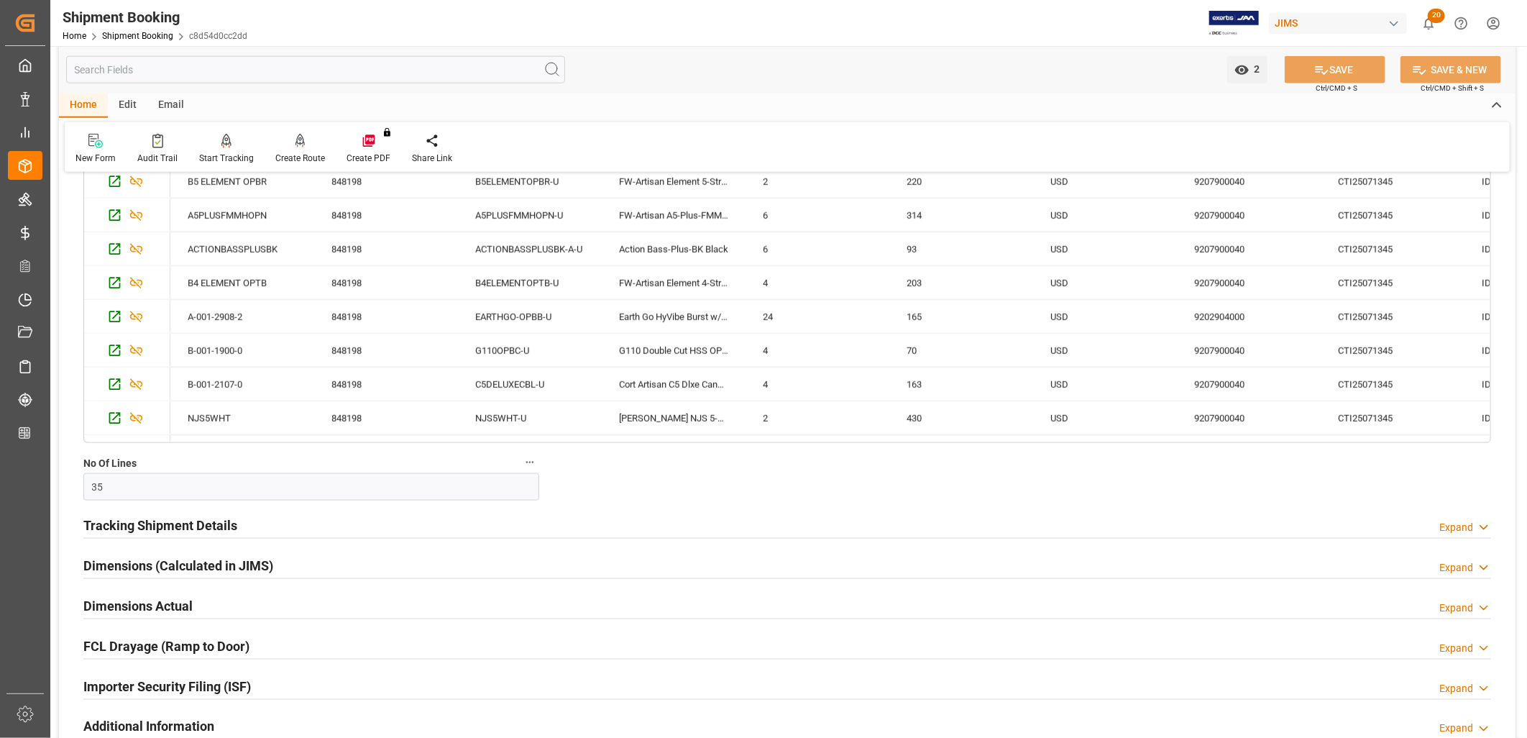
scroll to position [606, 0]
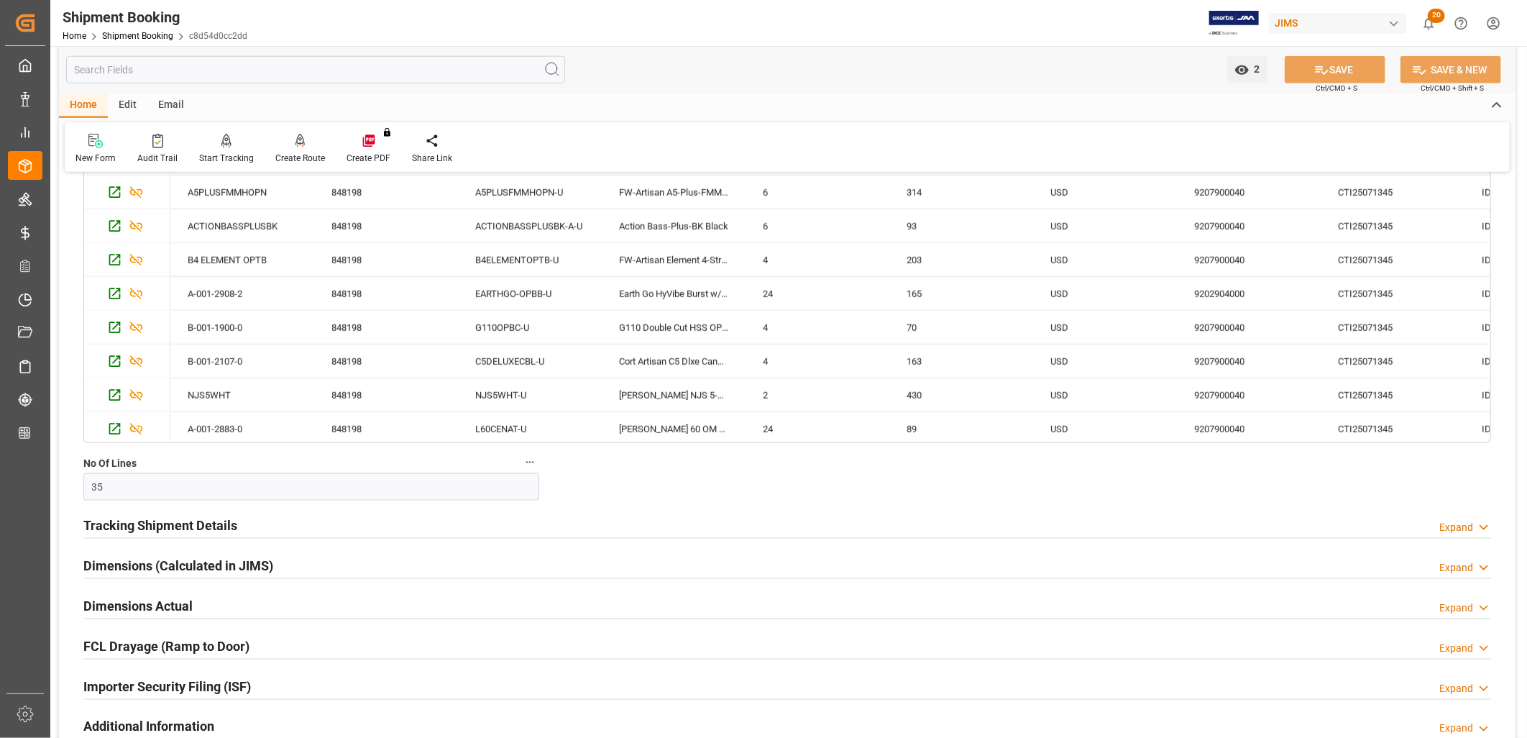
click at [171, 525] on h2 "Tracking Shipment Details" at bounding box center [160, 524] width 154 height 19
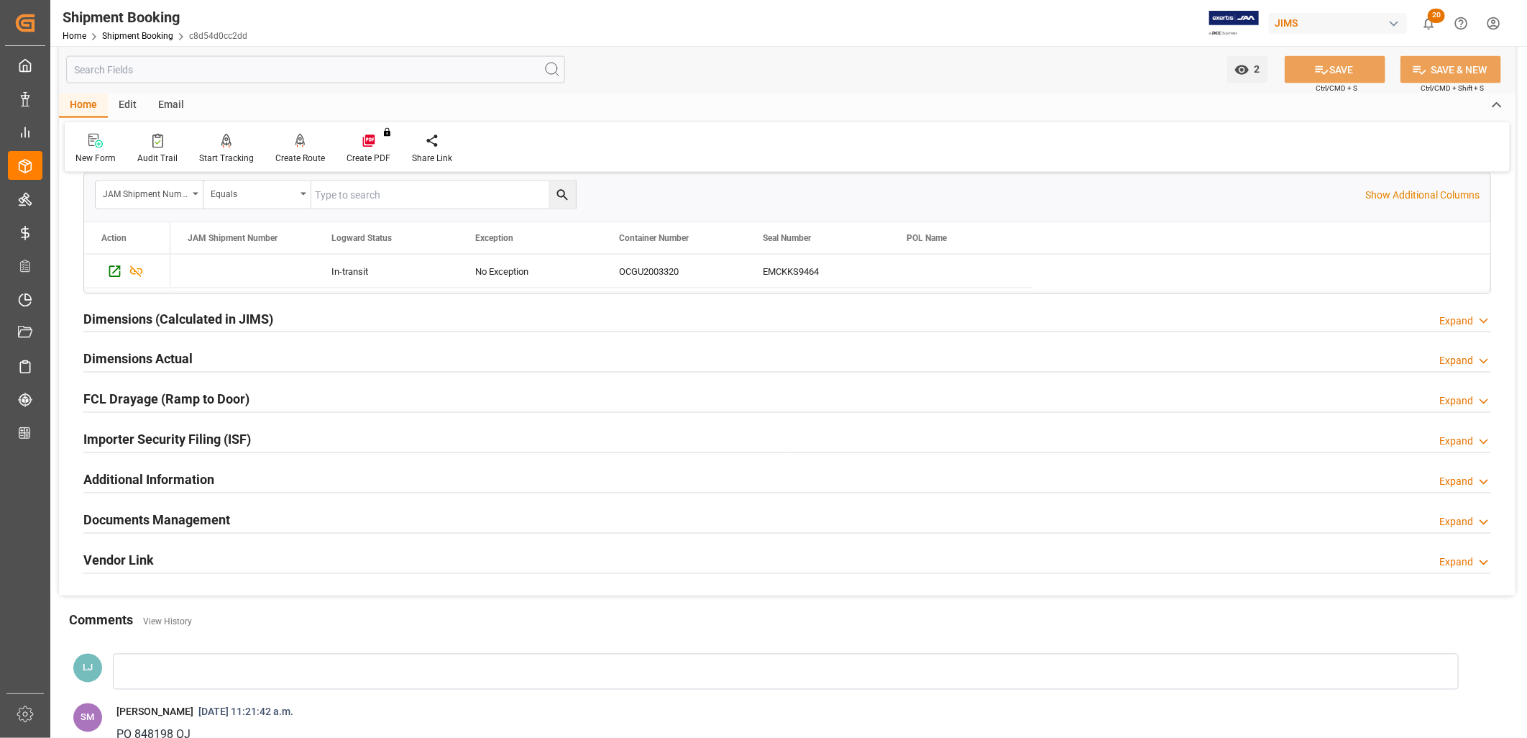
scroll to position [1518, 0]
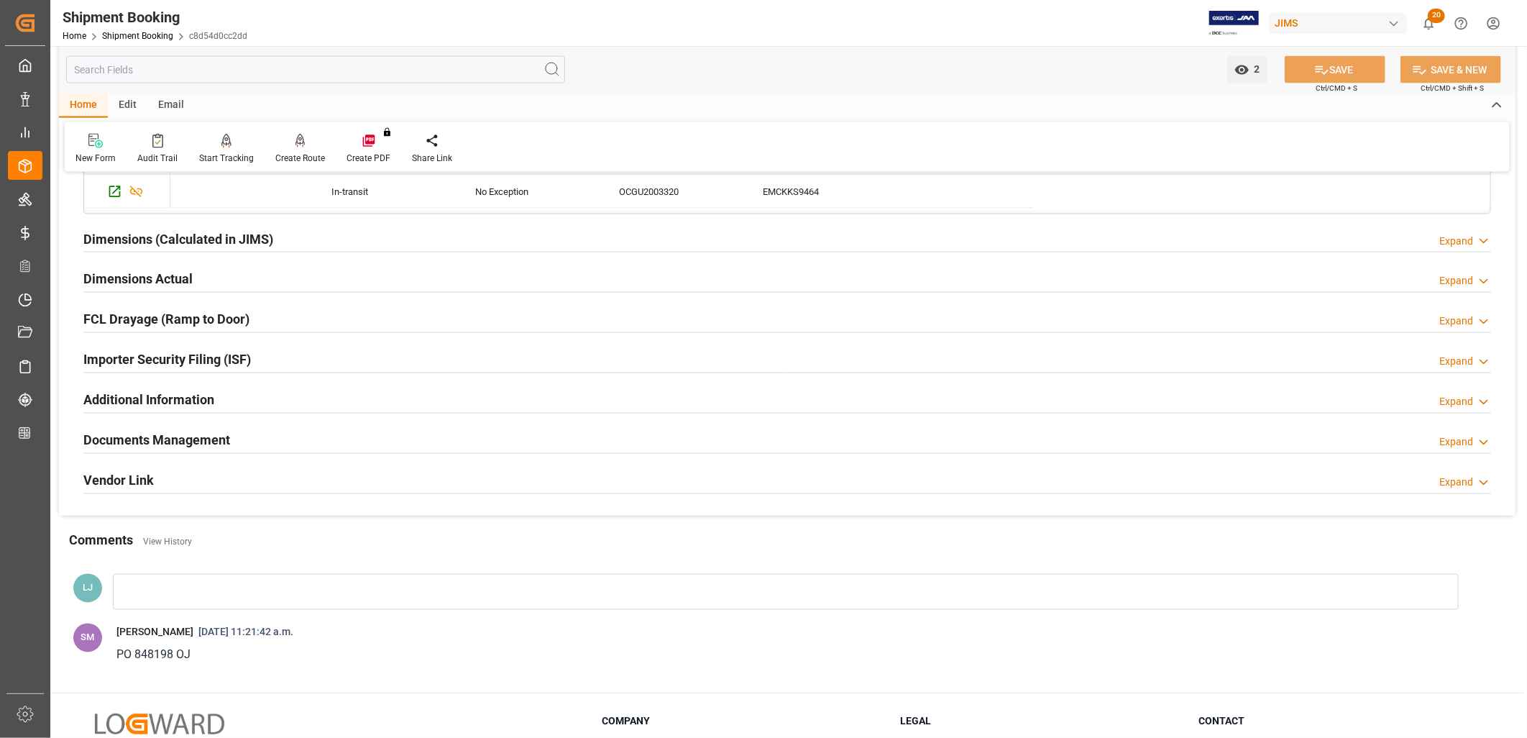
click at [132, 588] on div at bounding box center [786, 592] width 1346 height 36
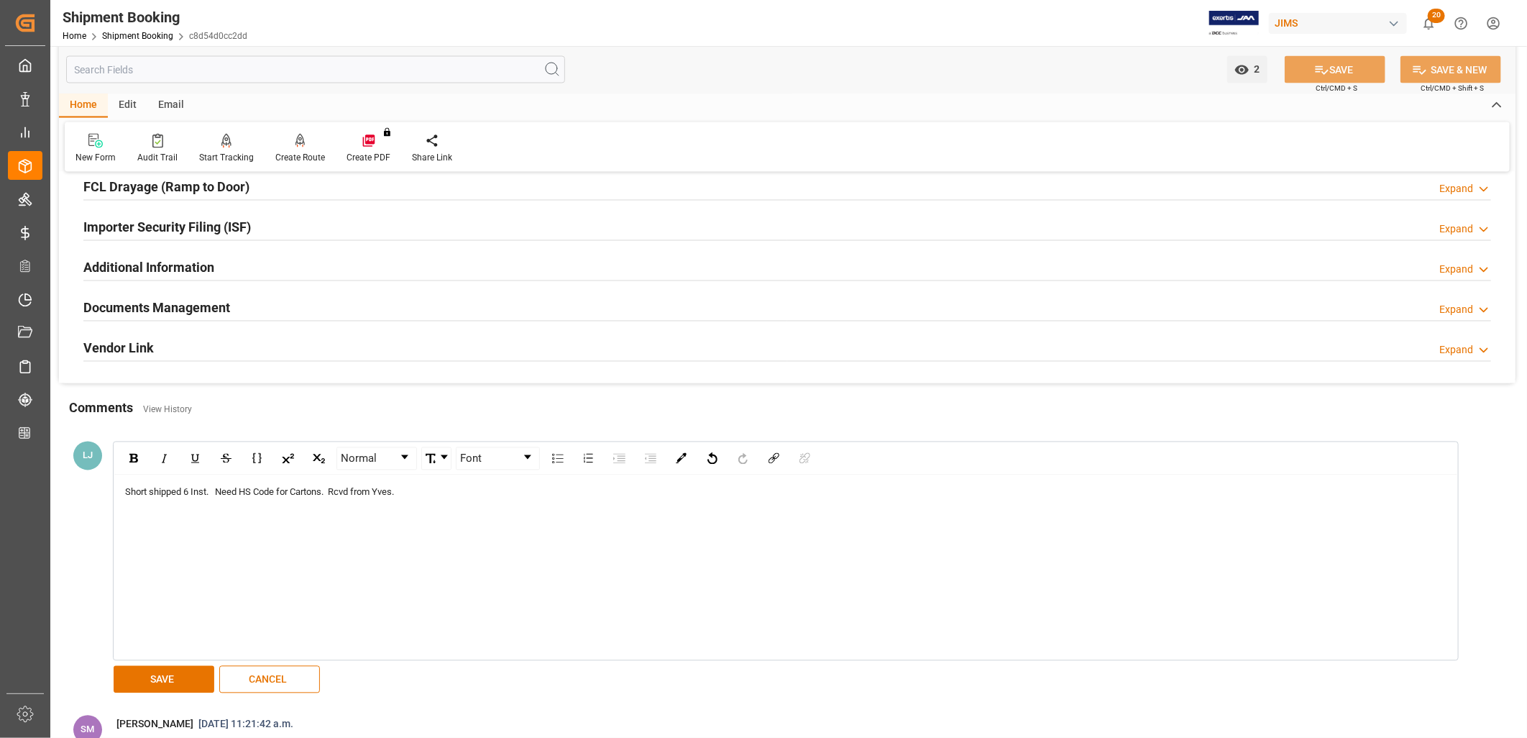
scroll to position [1677, 0]
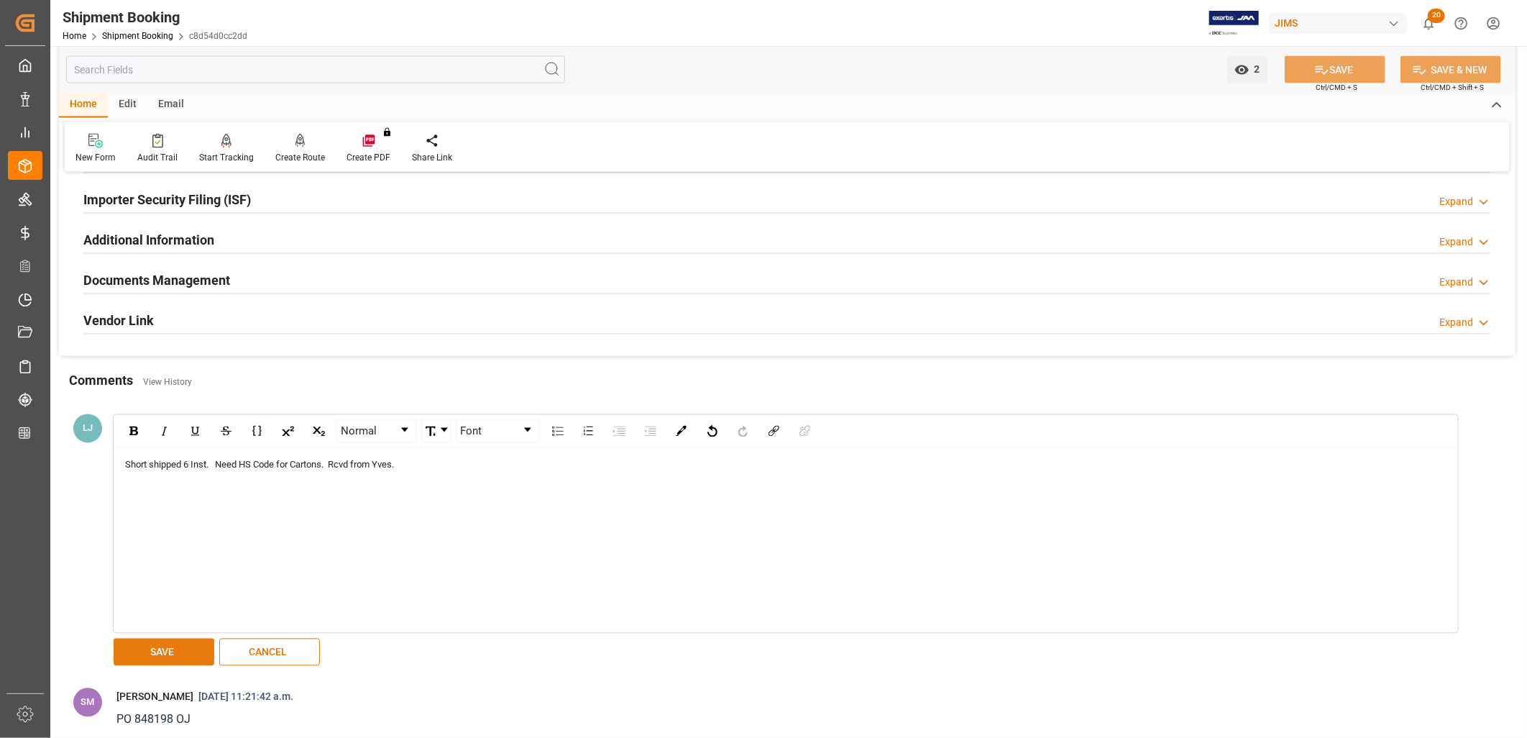
click at [182, 651] on button "SAVE" at bounding box center [164, 651] width 101 height 27
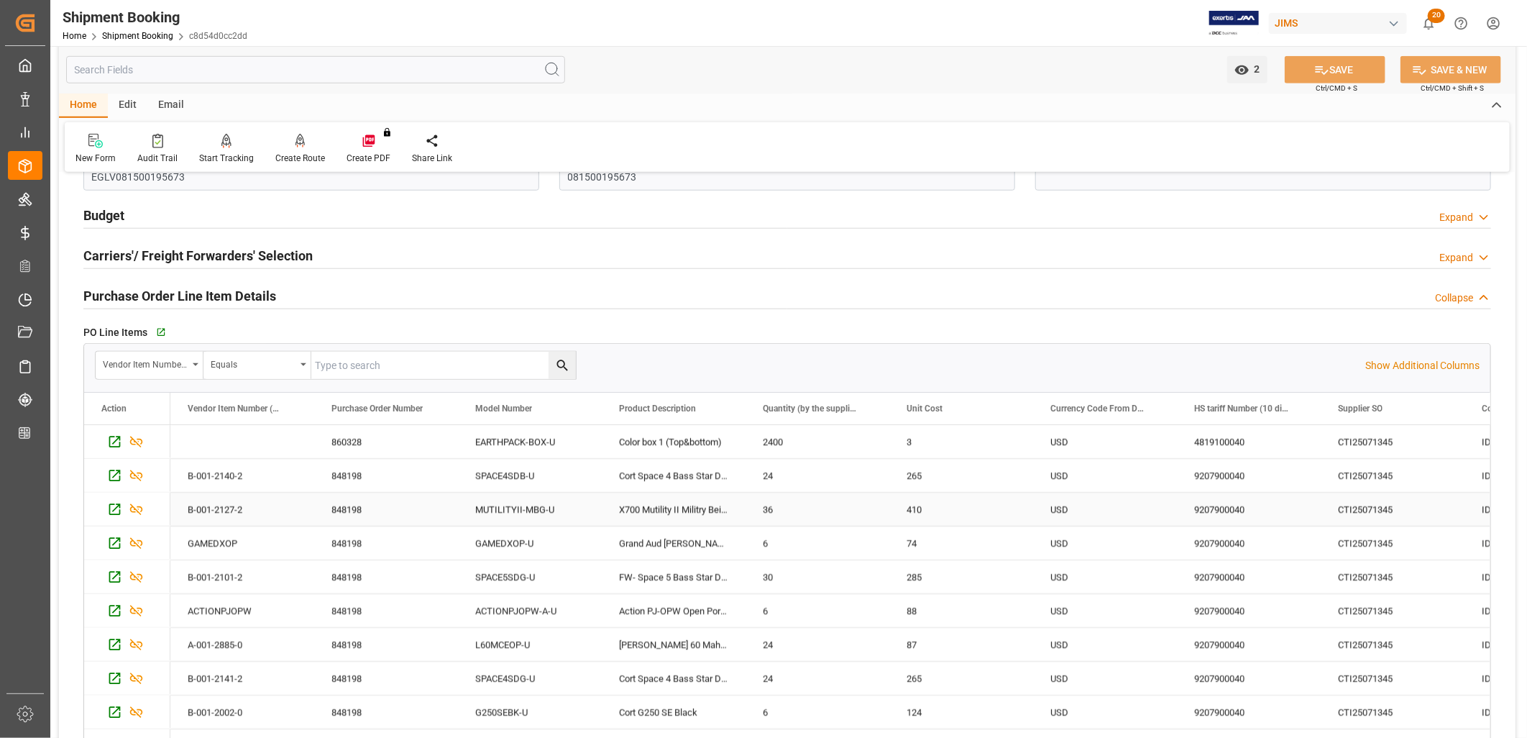
scroll to position [559, 0]
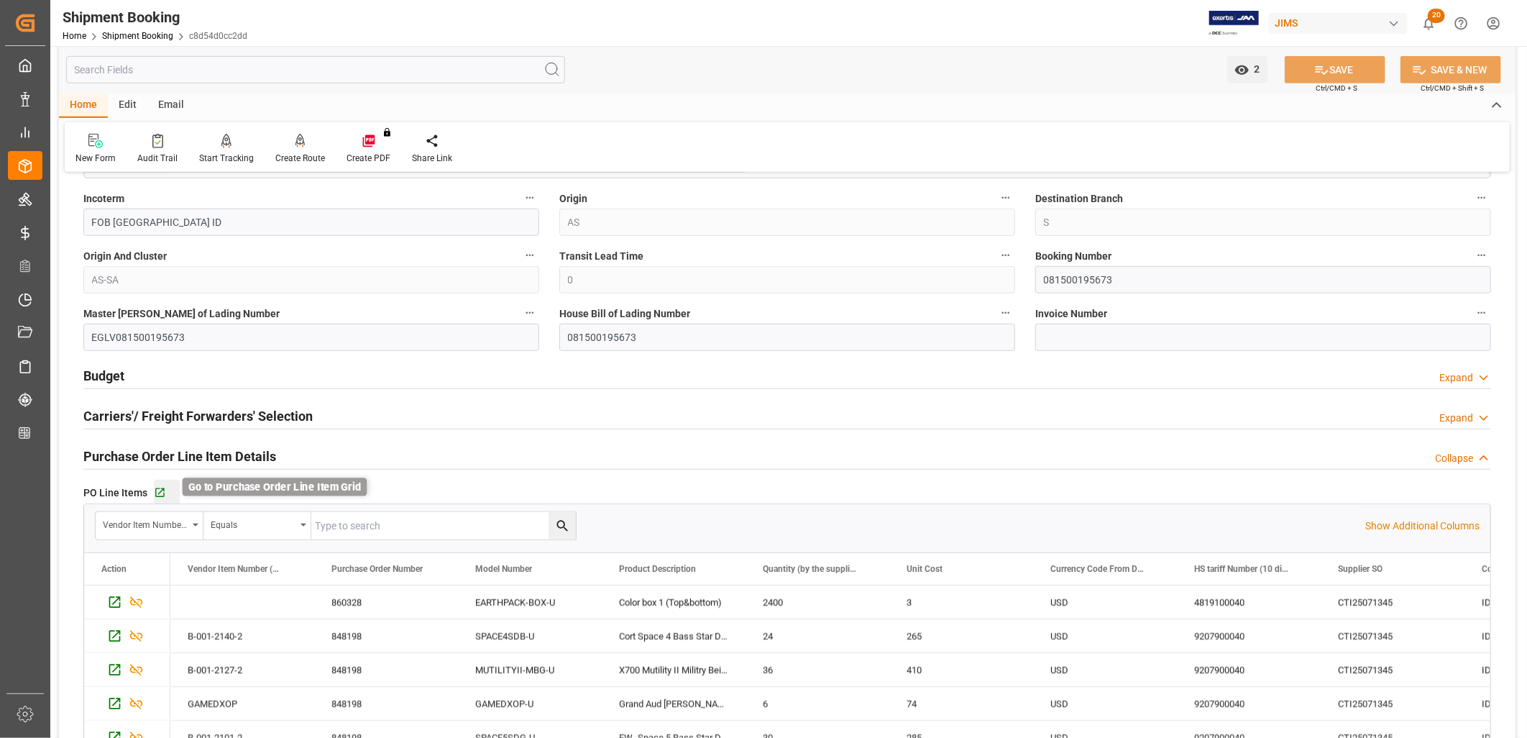
click at [160, 495] on icon "button" at bounding box center [160, 493] width 12 height 12
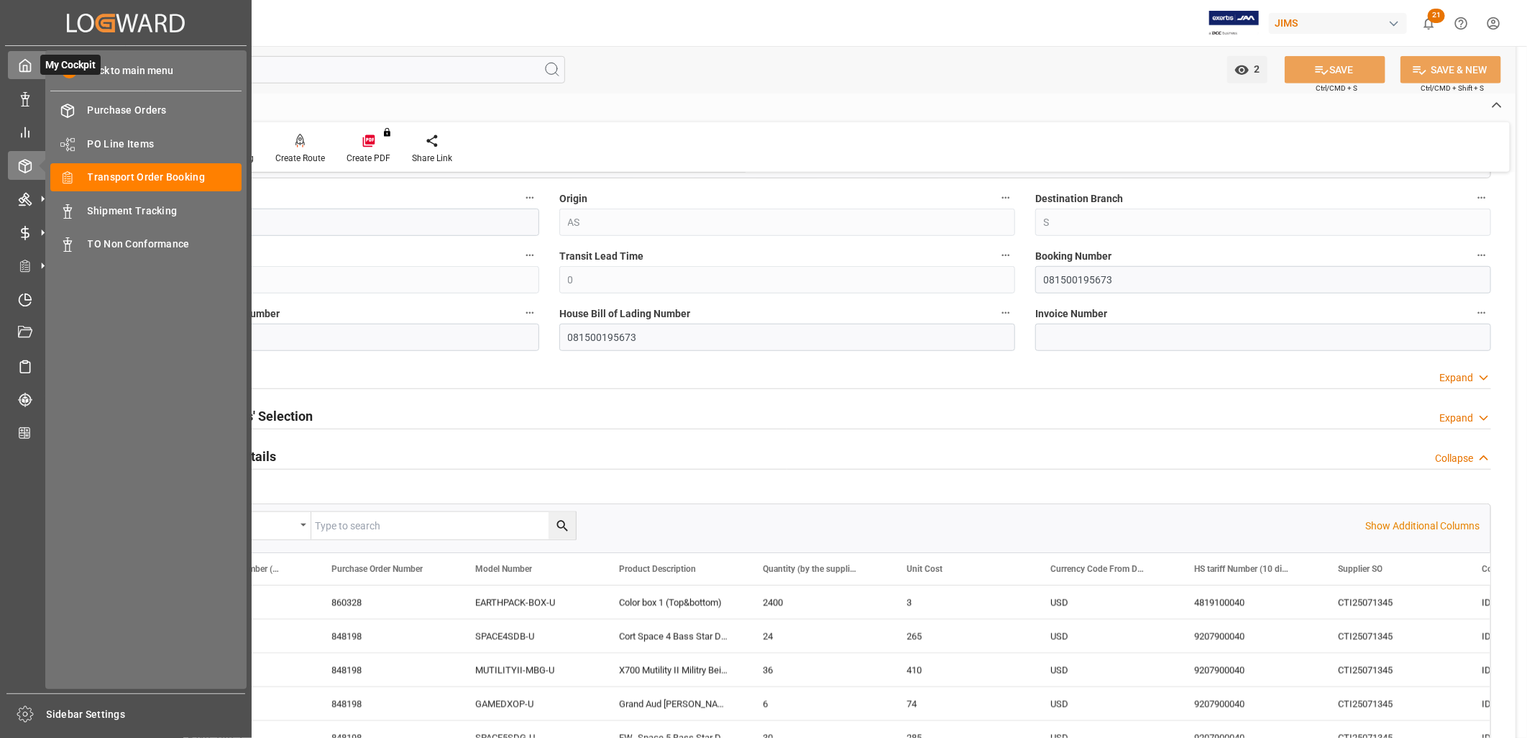
click at [22, 63] on icon at bounding box center [25, 65] width 14 height 14
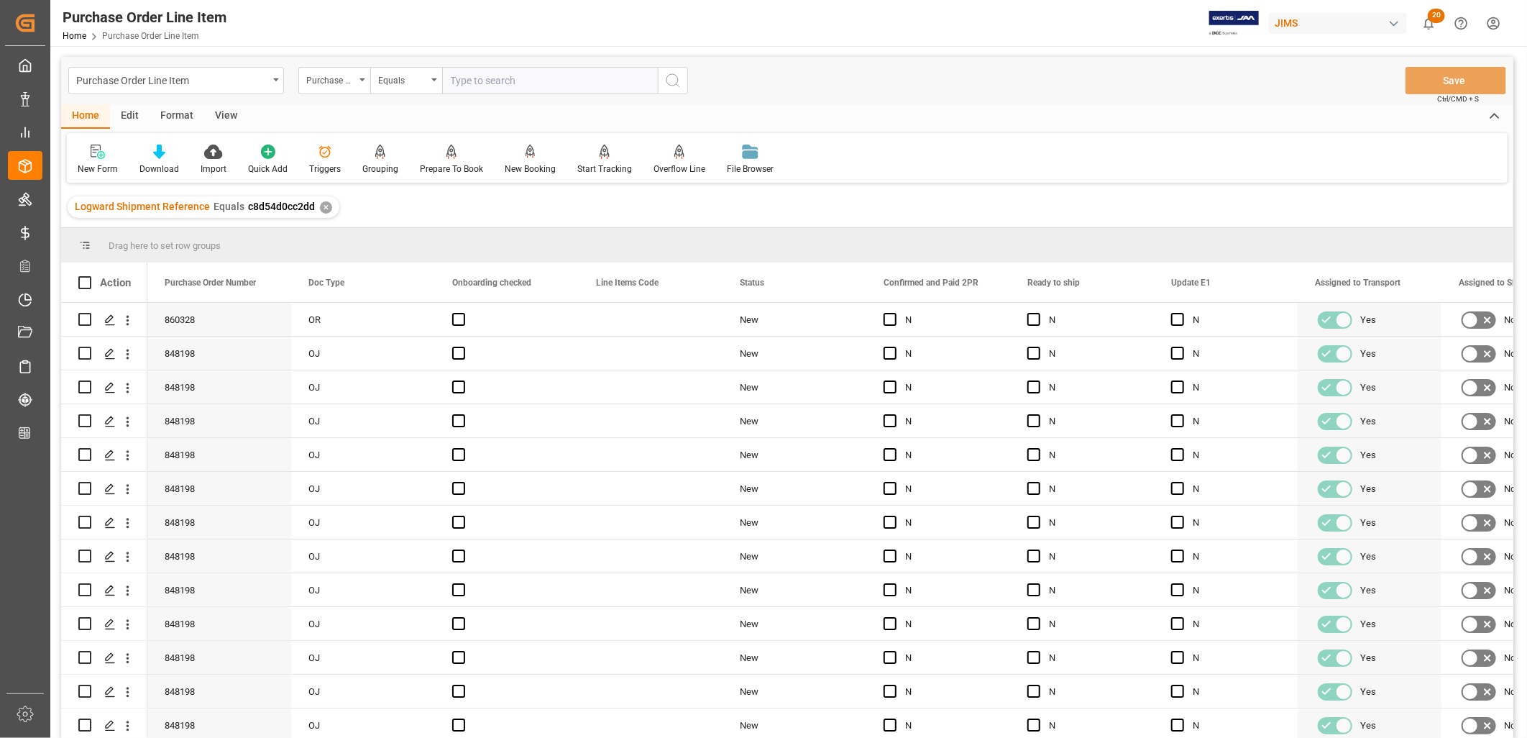
click at [227, 115] on div "View" at bounding box center [226, 116] width 44 height 24
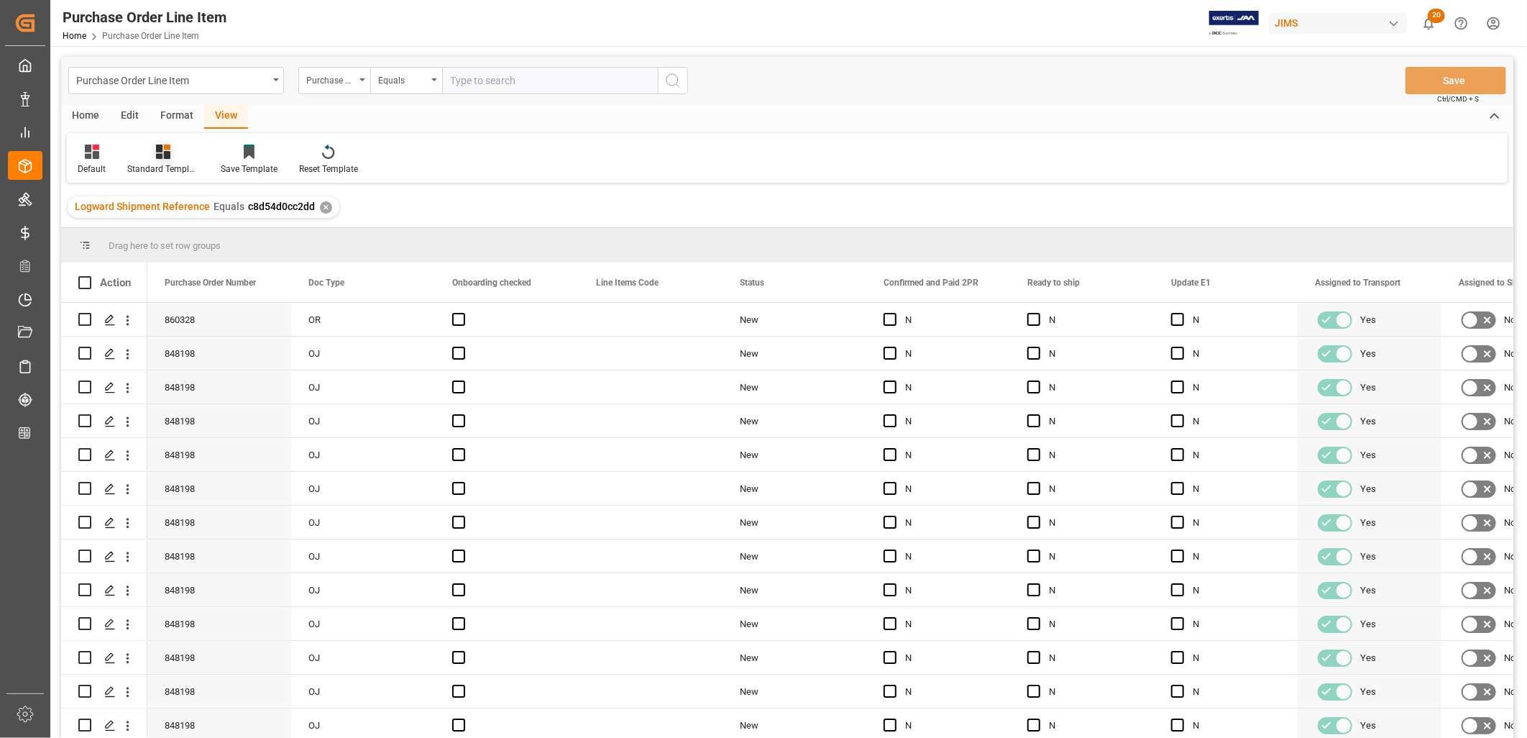
click at [162, 151] on icon at bounding box center [163, 152] width 14 height 14
click at [188, 232] on div "HS listing USA" at bounding box center [202, 232] width 126 height 15
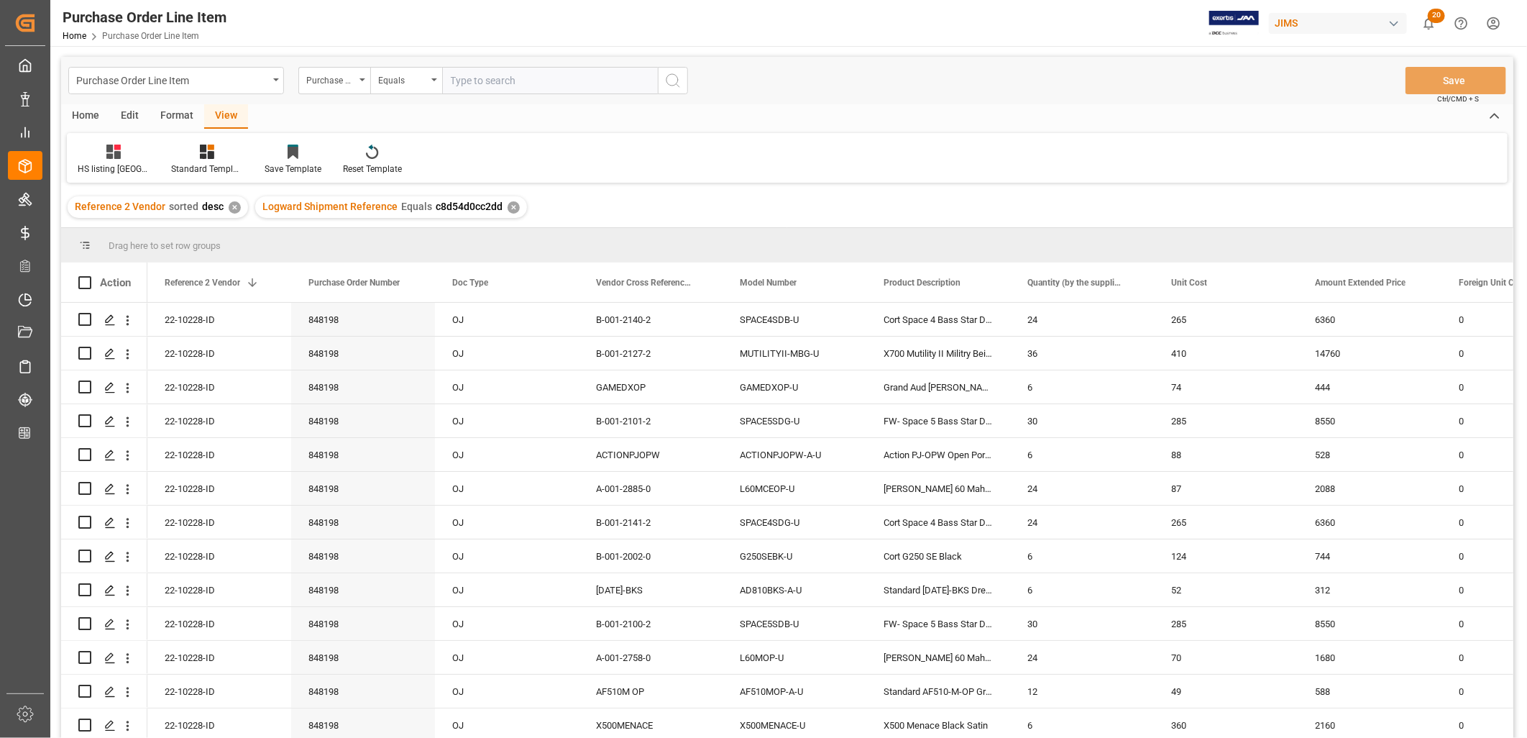
click at [82, 116] on div "Home" at bounding box center [85, 116] width 49 height 24
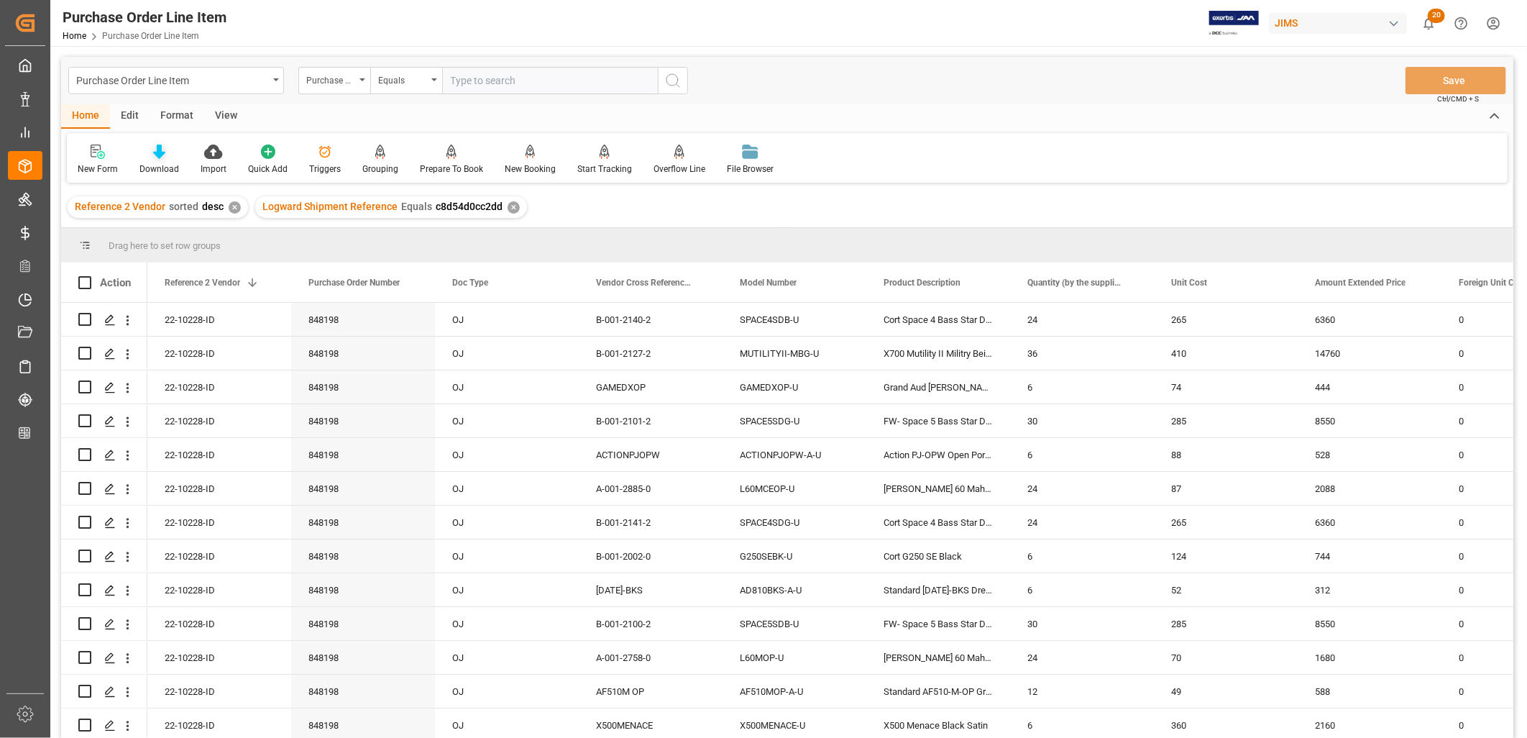
click at [155, 153] on icon at bounding box center [159, 152] width 12 height 14
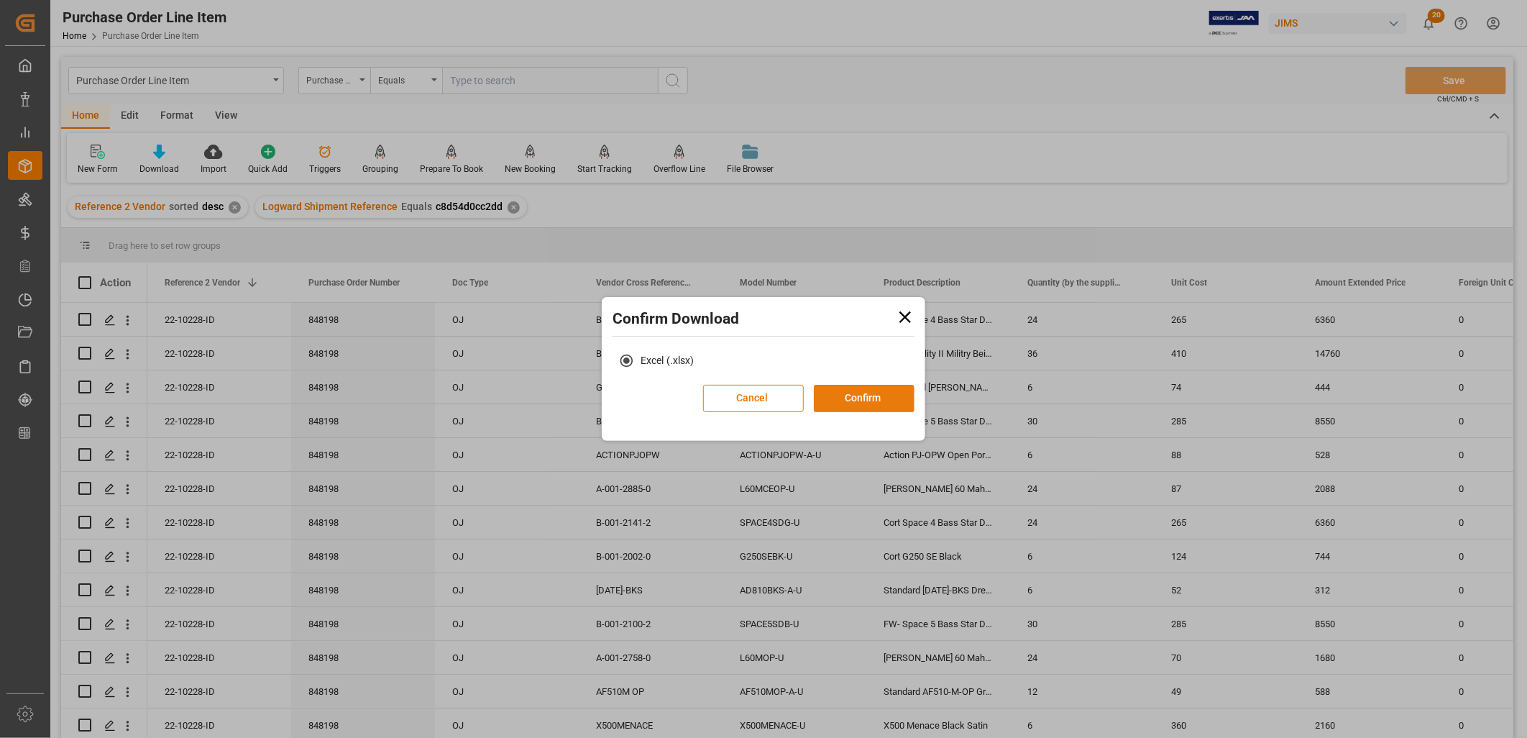
click at [884, 396] on button "Confirm" at bounding box center [864, 398] width 101 height 27
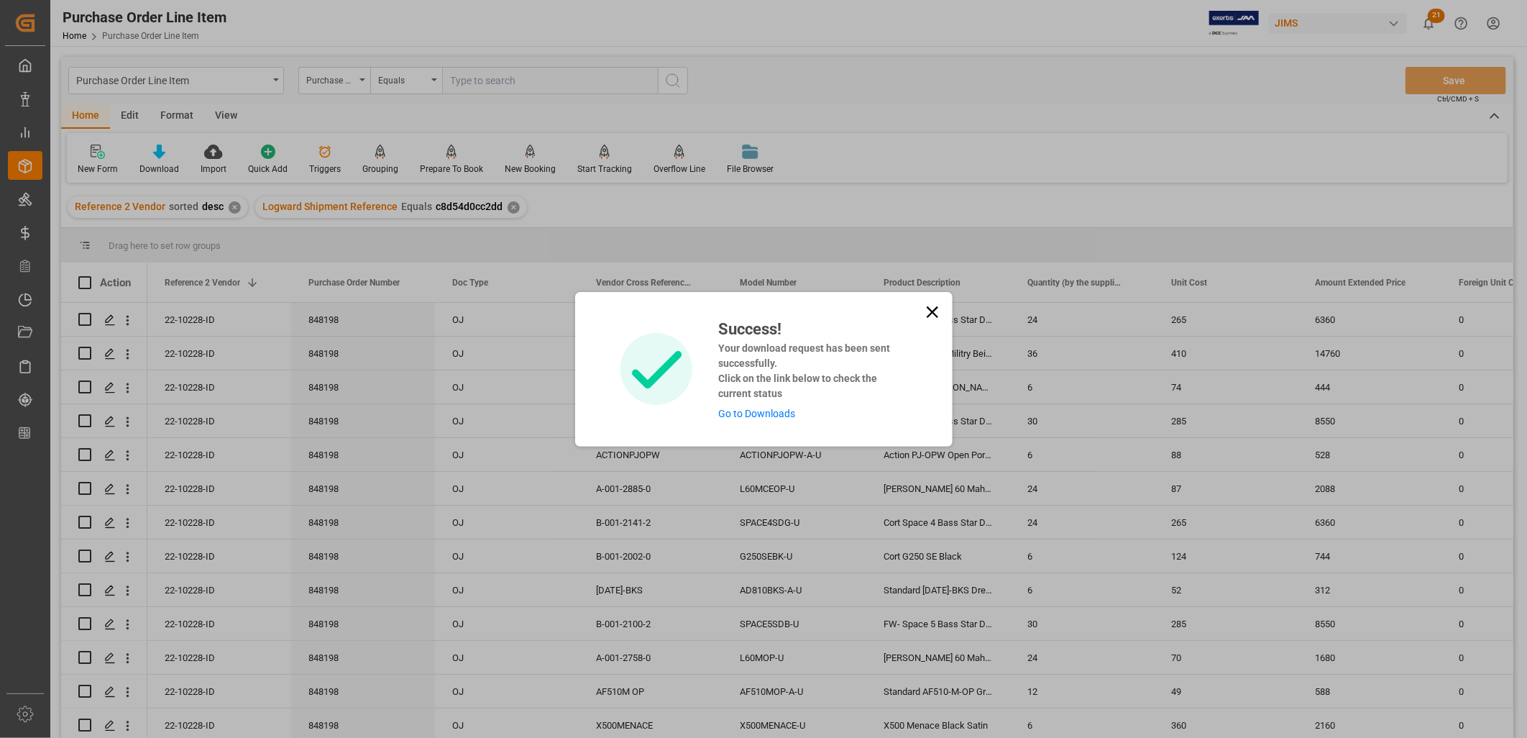
click at [779, 411] on link "Go to Downloads" at bounding box center [756, 414] width 77 height 12
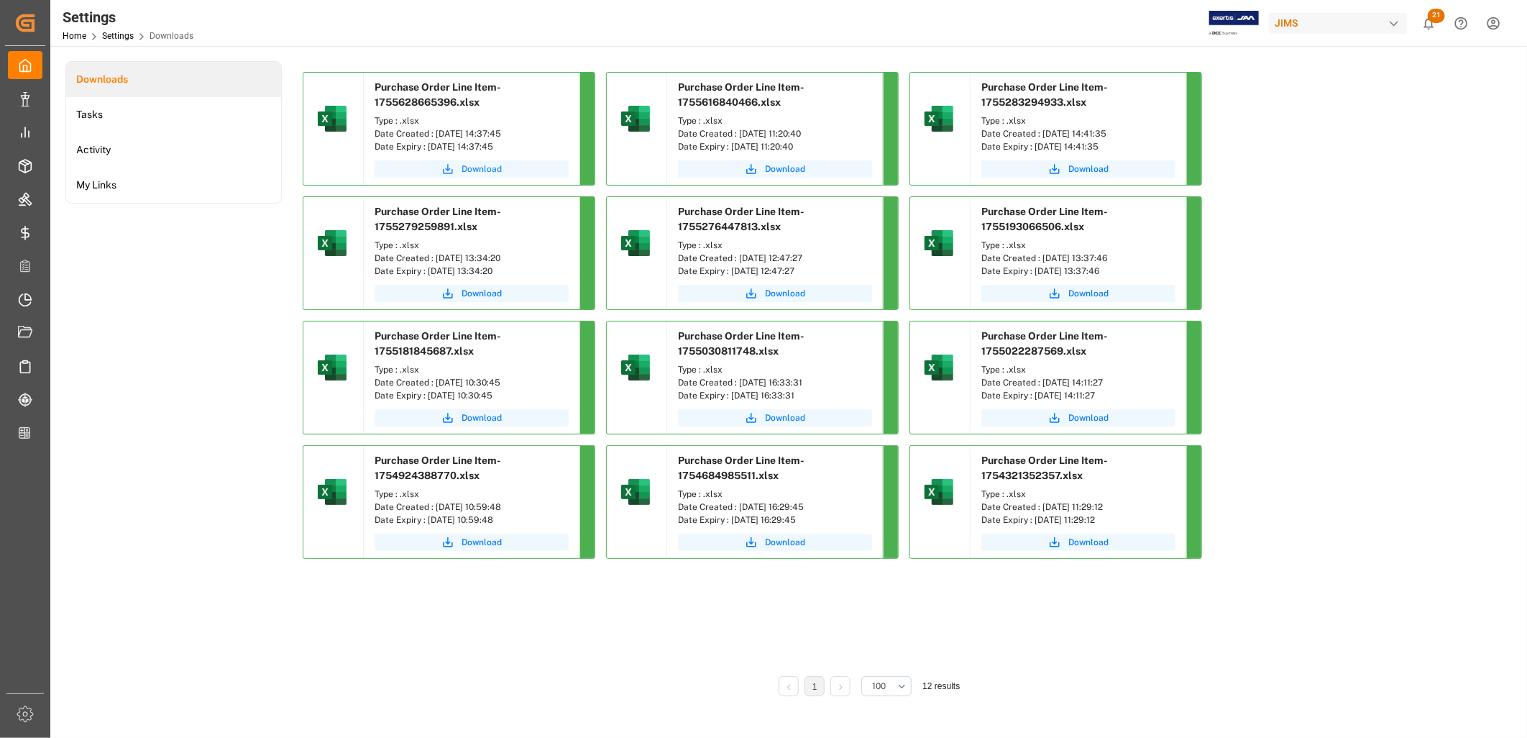
click at [489, 163] on span "Download" at bounding box center [482, 168] width 40 height 13
